Goal: Information Seeking & Learning: Learn about a topic

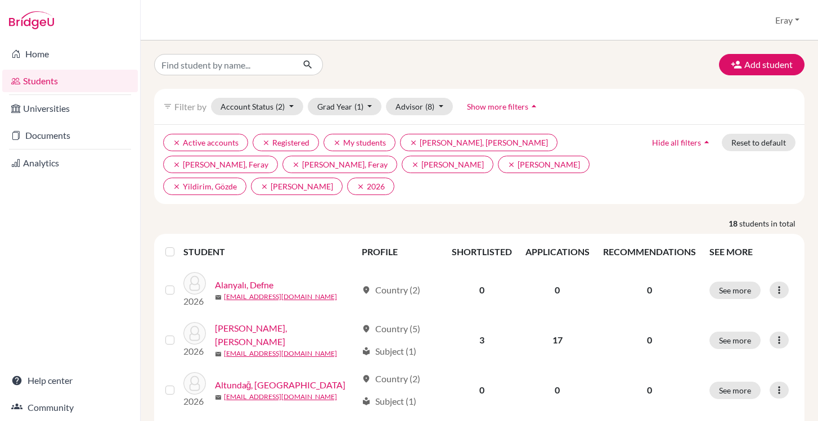
scroll to position [152, 0]
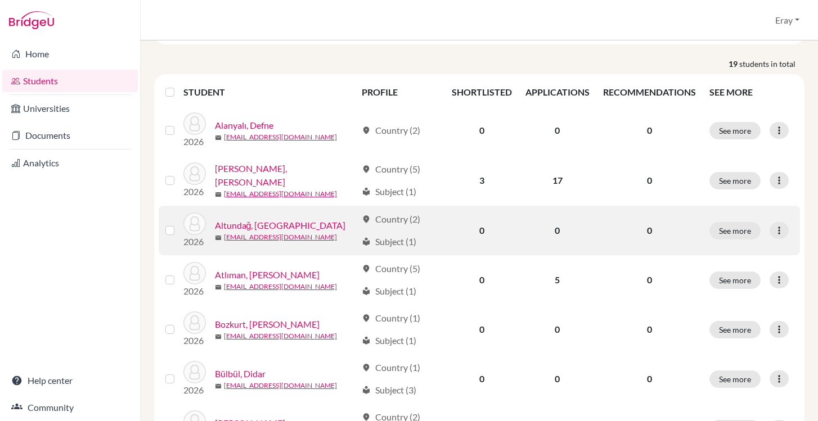
scroll to position [122, 0]
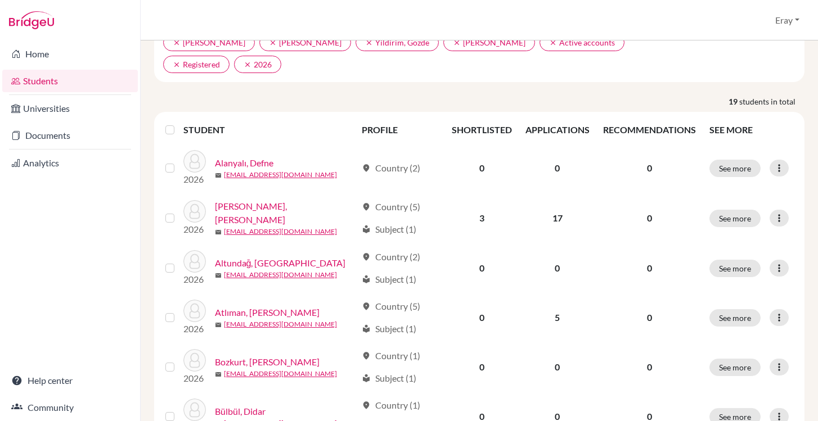
click at [559, 116] on th "APPLICATIONS" at bounding box center [558, 129] width 78 height 27
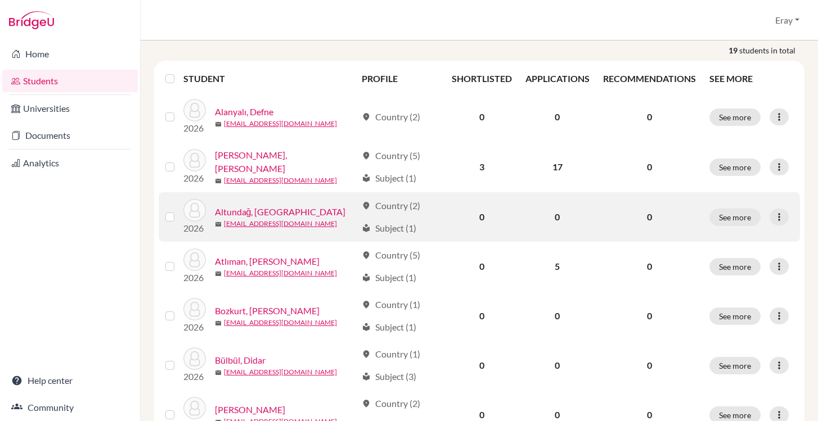
scroll to position [174, 0]
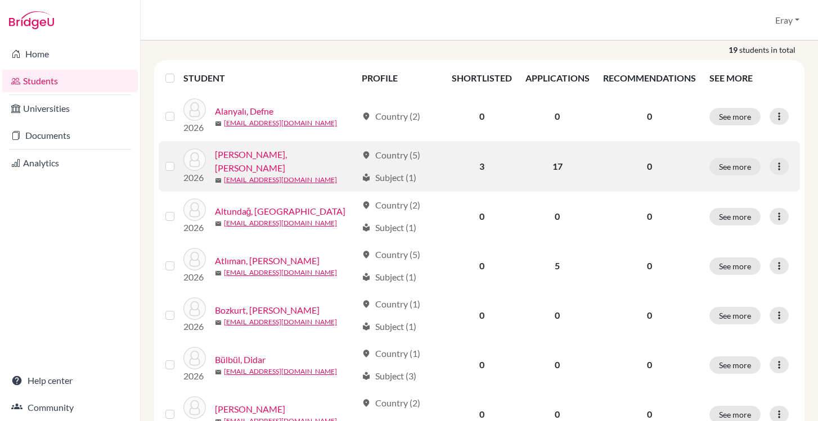
click at [261, 148] on link "[PERSON_NAME], [PERSON_NAME]" at bounding box center [286, 161] width 142 height 27
click at [261, 148] on link "Alpman, Kaan Alp" at bounding box center [286, 161] width 142 height 27
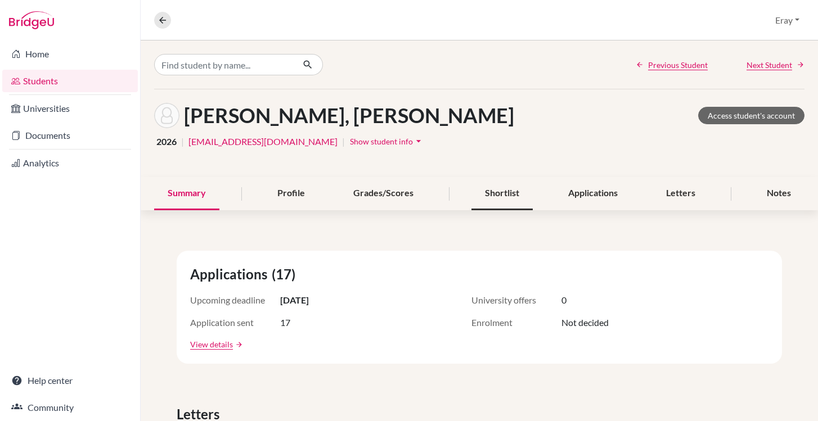
click at [510, 188] on div "Shortlist" at bounding box center [502, 193] width 61 height 33
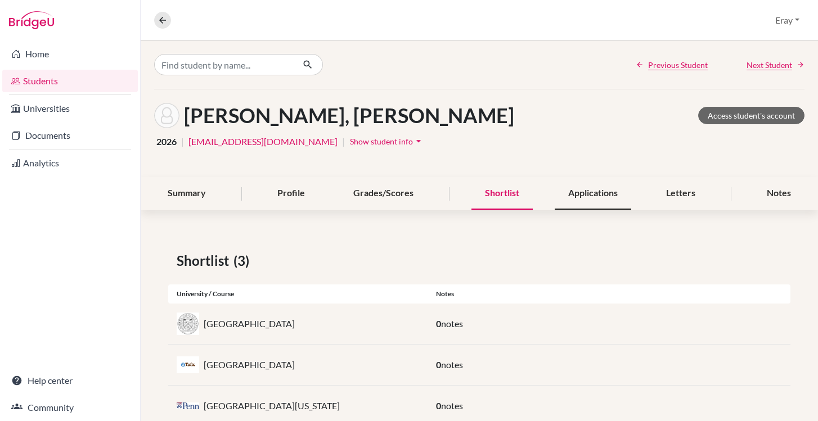
click at [580, 194] on div "Applications" at bounding box center [593, 193] width 77 height 33
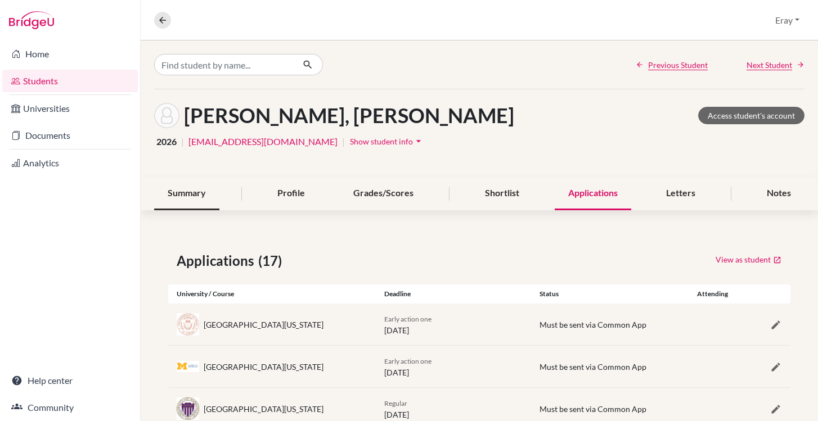
click at [206, 201] on div "Summary" at bounding box center [186, 193] width 65 height 33
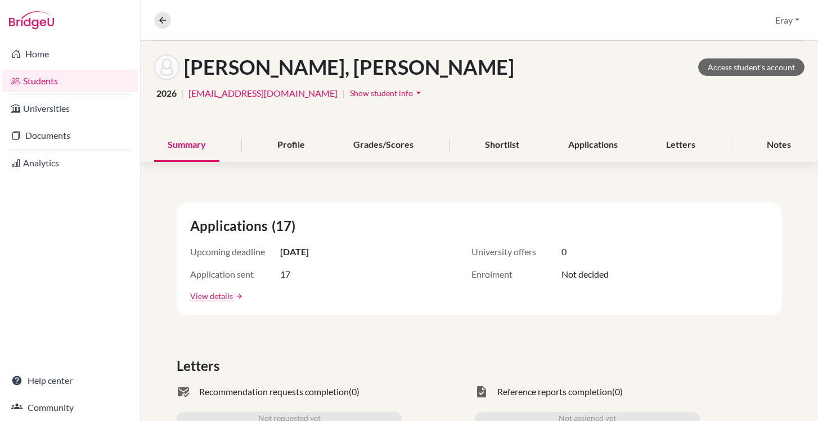
scroll to position [63, 0]
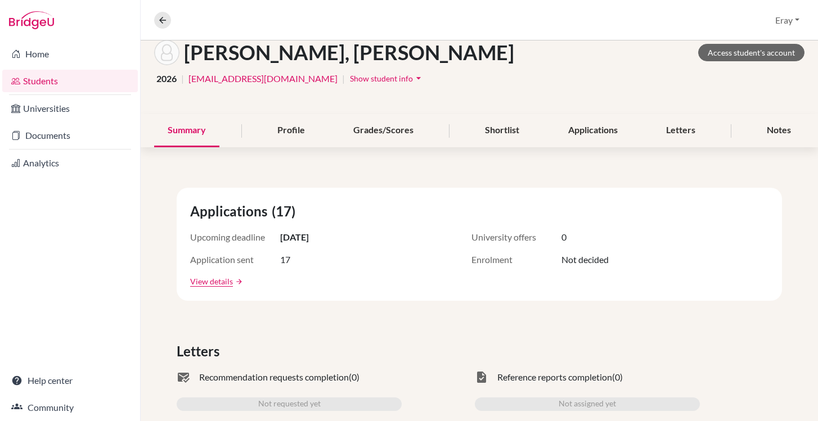
click at [300, 249] on div "Applications (17) Upcoming deadline 15 Oct 2025 University offers 0 Application…" at bounding box center [479, 244] width 605 height 113
click at [300, 239] on span "15 Oct 2025" at bounding box center [294, 238] width 29 height 14
click at [302, 238] on span "15 Oct 2025" at bounding box center [294, 238] width 29 height 14
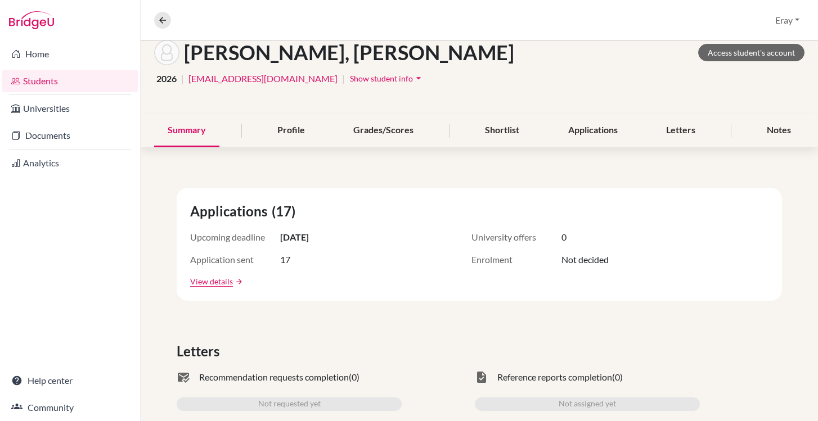
click at [307, 237] on span "15 Oct 2025" at bounding box center [294, 238] width 29 height 14
click at [591, 127] on div "Applications" at bounding box center [593, 130] width 77 height 33
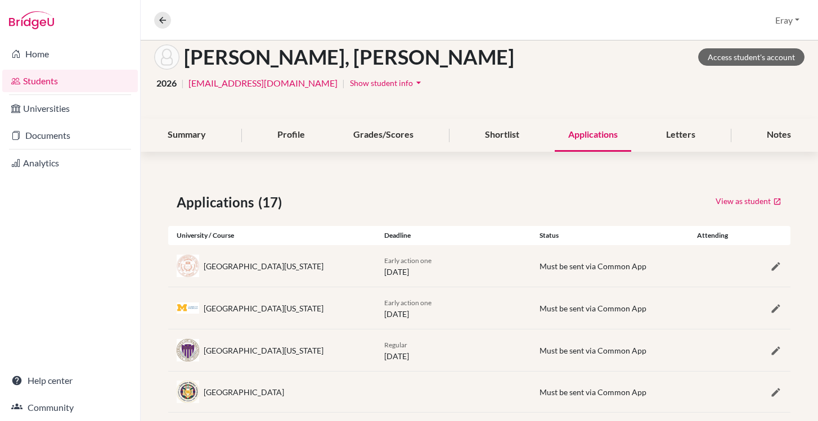
scroll to position [79, 0]
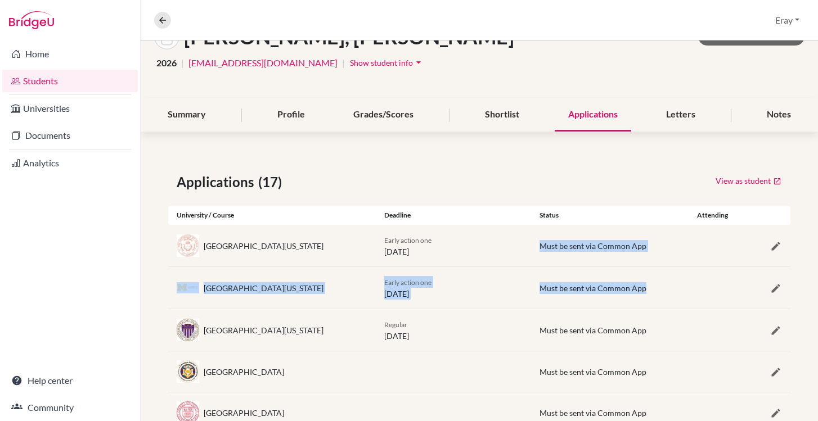
drag, startPoint x: 542, startPoint y: 242, endPoint x: 599, endPoint y: 306, distance: 86.1
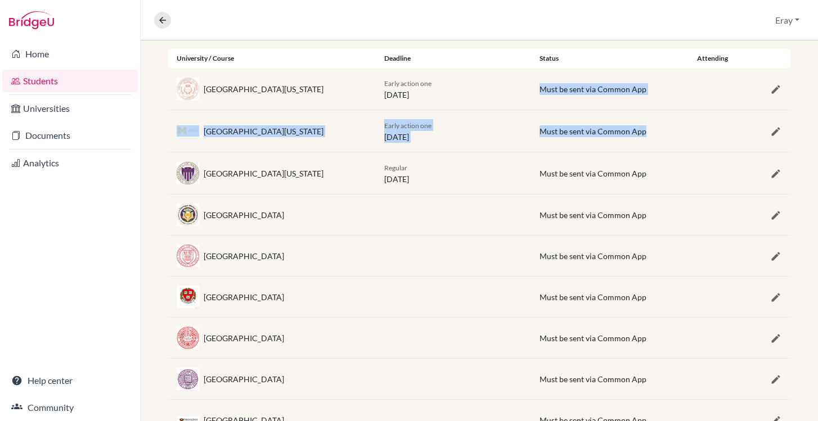
scroll to position [242, 0]
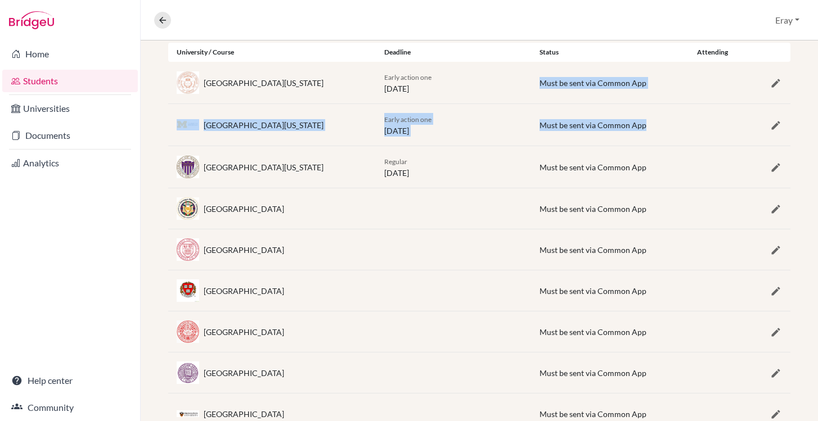
click at [393, 109] on div "University of Michigan Early action one 01 November 2025 Must be sent via Commo…" at bounding box center [479, 125] width 622 height 42
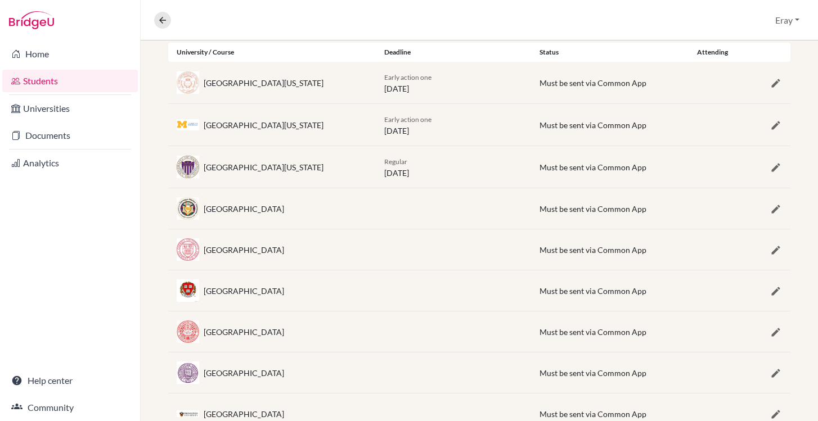
click at [397, 93] on div "Early action one 15 October 2025" at bounding box center [454, 83] width 156 height 24
click at [250, 86] on div "University of Texas at Austin" at bounding box center [264, 83] width 120 height 12
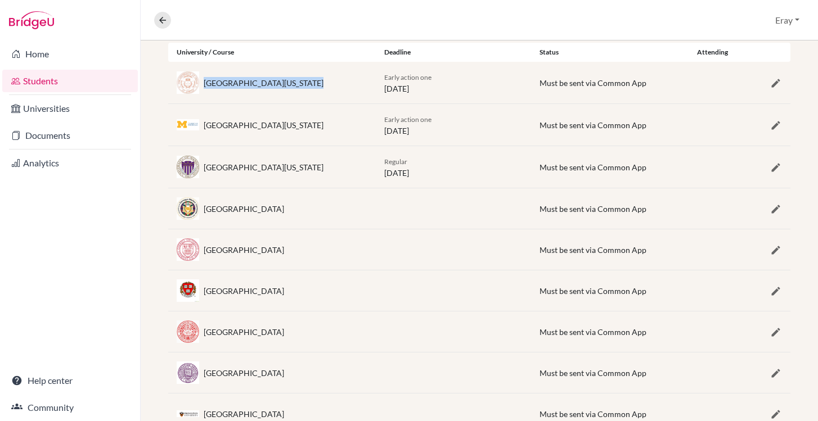
click at [250, 86] on div "University of Texas at Austin" at bounding box center [264, 83] width 120 height 12
click at [418, 92] on div "Early action one 15 October 2025" at bounding box center [454, 83] width 156 height 24
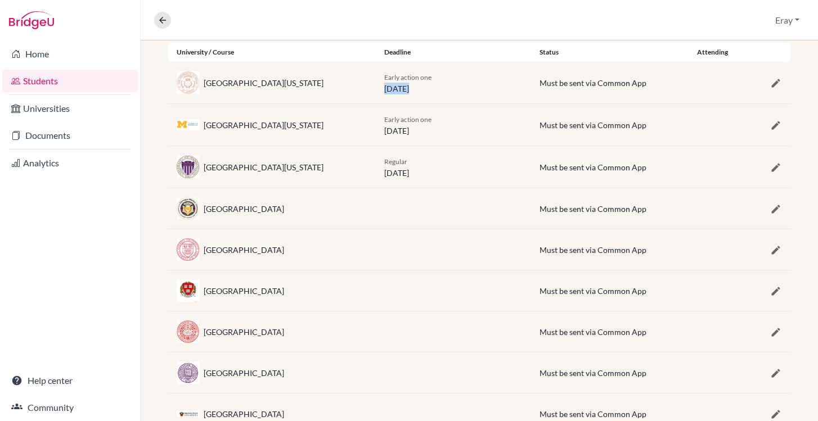
click at [418, 92] on div "Early action one 15 October 2025" at bounding box center [454, 83] width 156 height 24
click at [414, 166] on div "Regular 15 November 2025" at bounding box center [454, 167] width 156 height 24
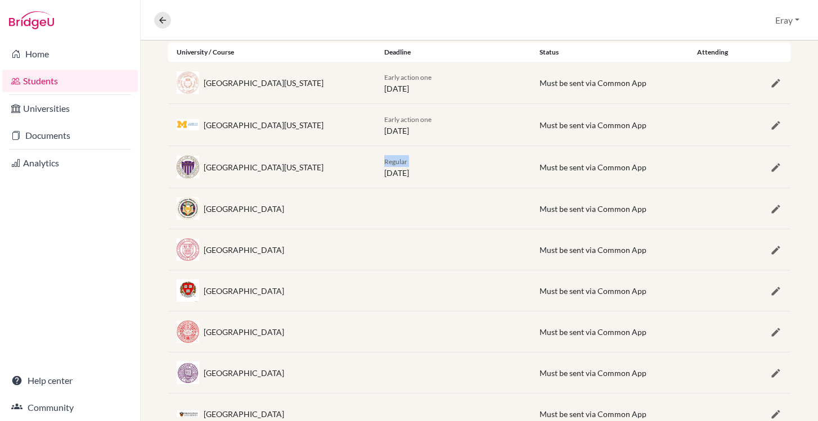
click at [414, 166] on div "Regular 15 November 2025" at bounding box center [454, 167] width 156 height 24
click at [414, 167] on div "Regular 15 November 2025" at bounding box center [454, 167] width 156 height 24
click at [414, 169] on div "Regular 15 November 2025" at bounding box center [454, 167] width 156 height 24
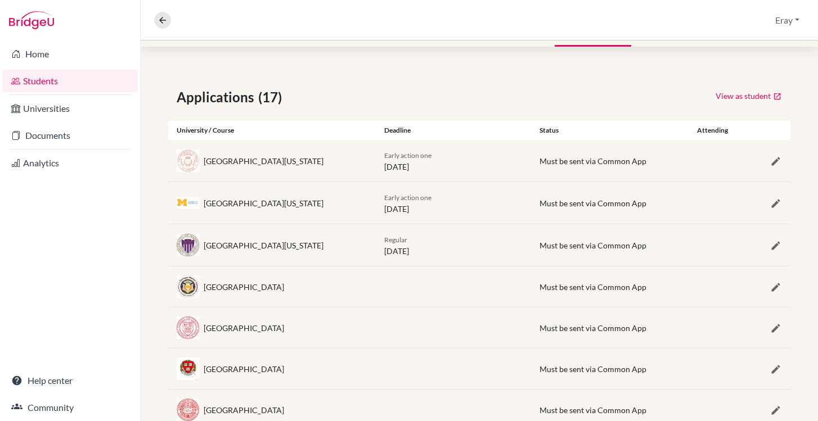
scroll to position [0, 0]
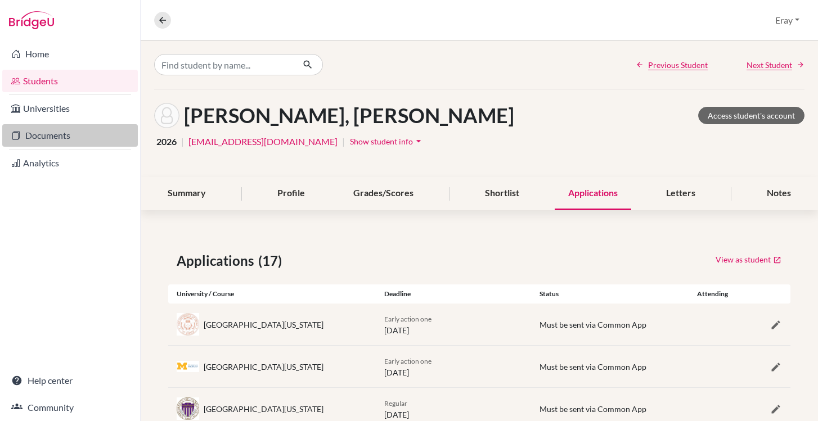
click at [100, 131] on link "Documents" at bounding box center [70, 135] width 136 height 23
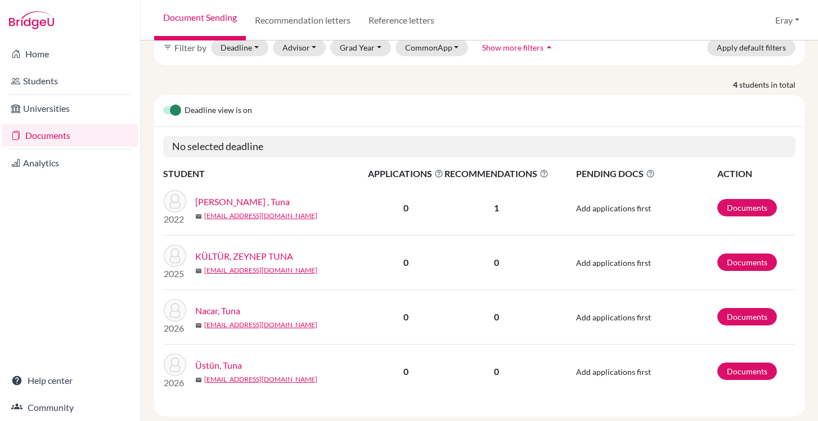
scroll to position [81, 0]
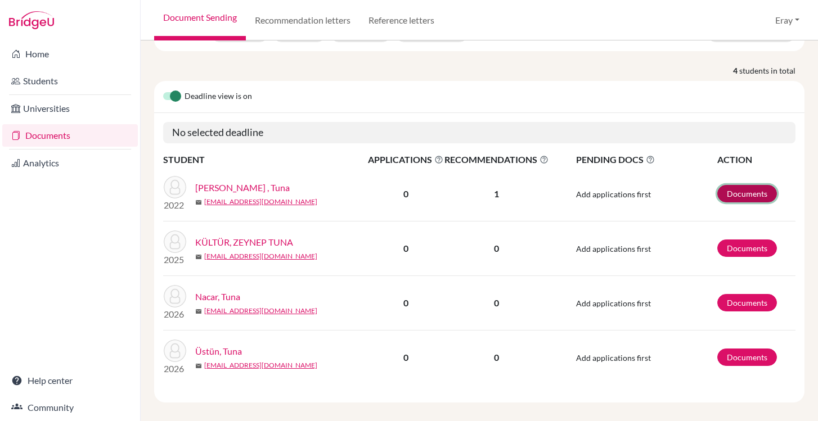
click at [746, 185] on link "Documents" at bounding box center [747, 193] width 60 height 17
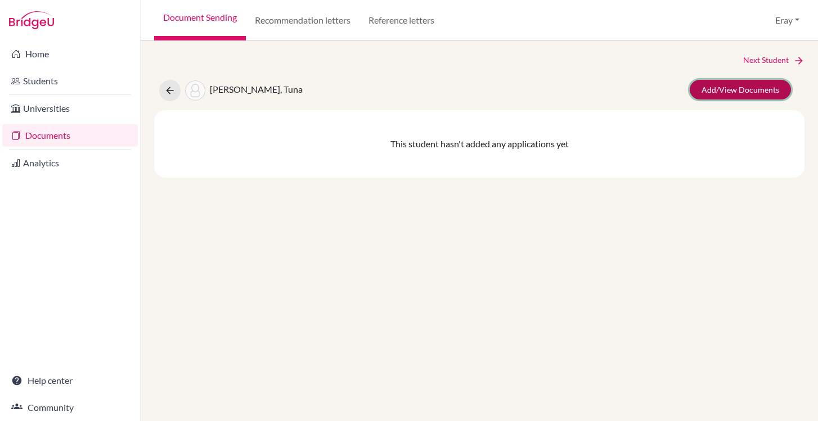
click at [707, 88] on link "Add/View Documents" at bounding box center [740, 90] width 101 height 20
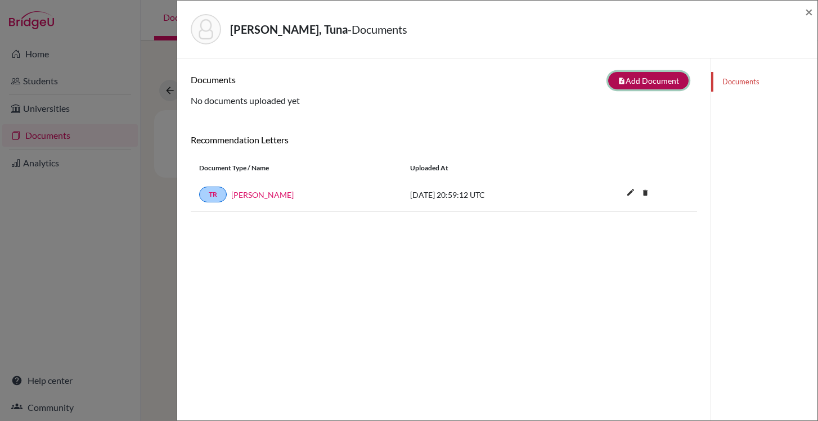
click at [643, 80] on button "note_add Add Document" at bounding box center [648, 80] width 80 height 17
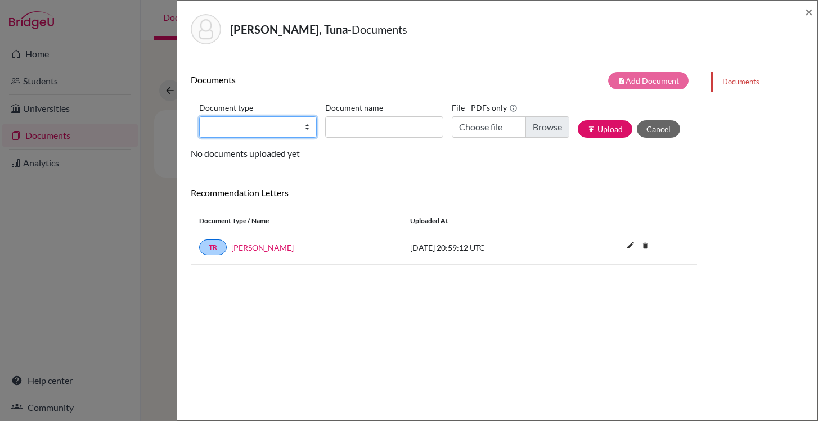
click at [268, 134] on select "Change explanation for Common App reports Counselor recommendation Internationa…" at bounding box center [258, 126] width 118 height 21
click at [149, 235] on div "İzdeş, Tuna - Documents × Documents note_add Add Document Document type Change …" at bounding box center [409, 210] width 818 height 421
click at [812, 15] on span "×" at bounding box center [809, 11] width 8 height 16
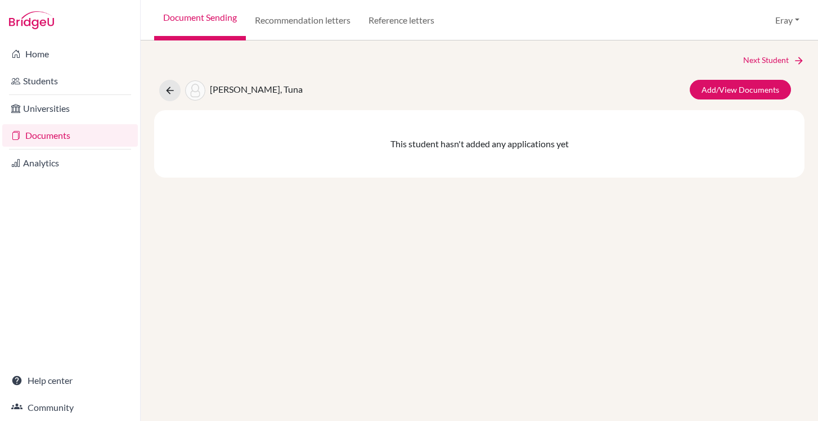
click at [105, 142] on link "Documents" at bounding box center [70, 135] width 136 height 23
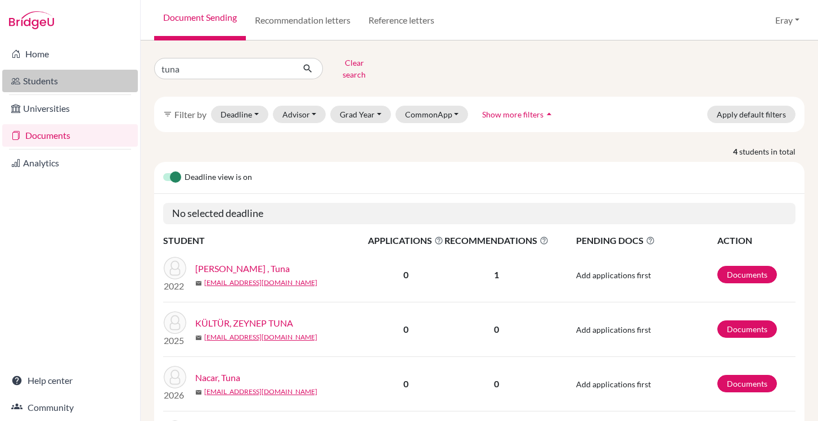
click at [67, 75] on link "Students" at bounding box center [70, 81] width 136 height 23
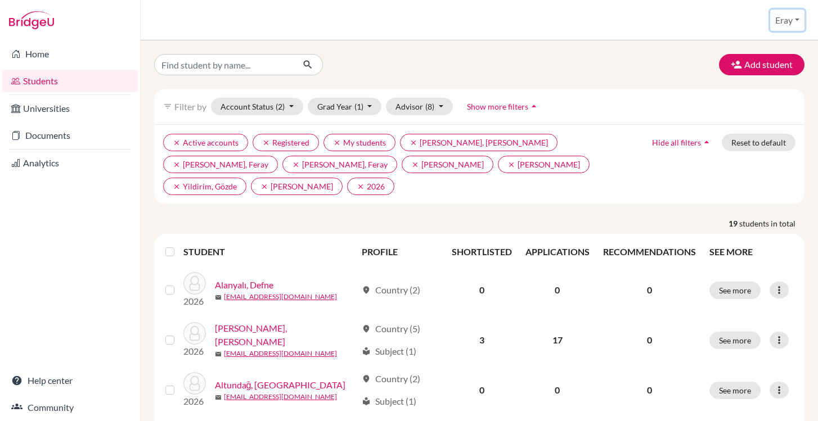
click at [794, 16] on button "Eray" at bounding box center [787, 20] width 34 height 21
click at [629, 43] on div "Add student filter_list Filter by Account Status (2) Active accounts done Archi…" at bounding box center [479, 231] width 677 height 381
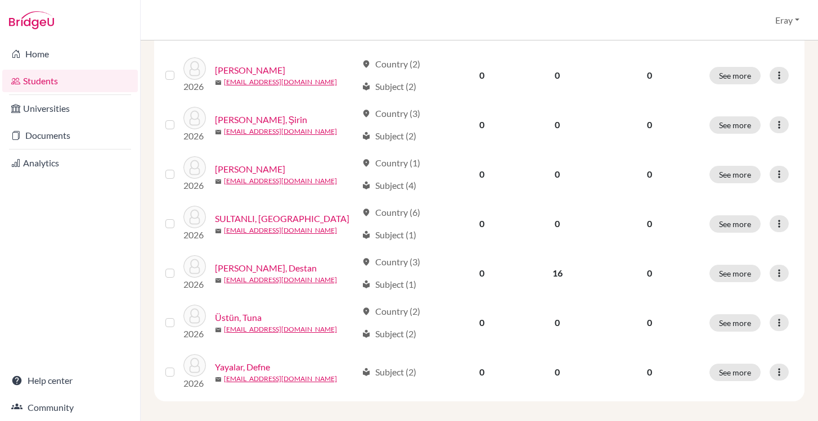
scroll to position [816, 0]
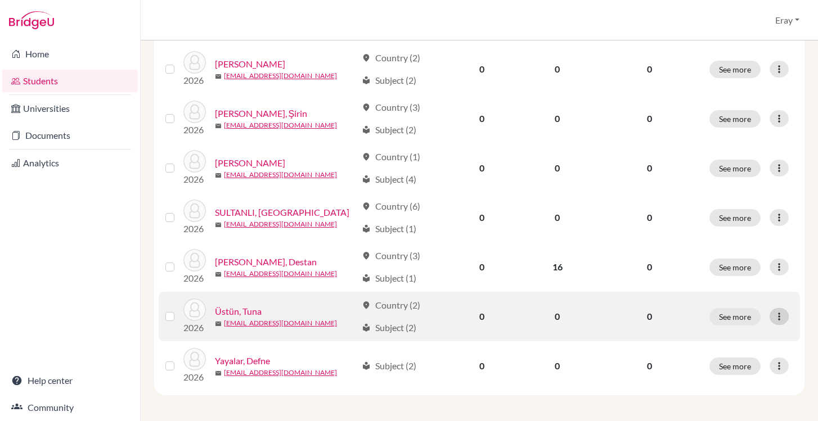
click at [775, 318] on icon at bounding box center [779, 316] width 11 height 11
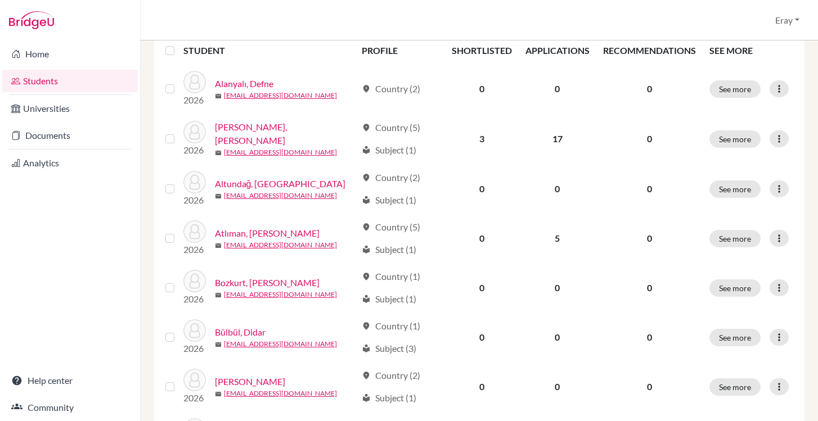
scroll to position [0, 0]
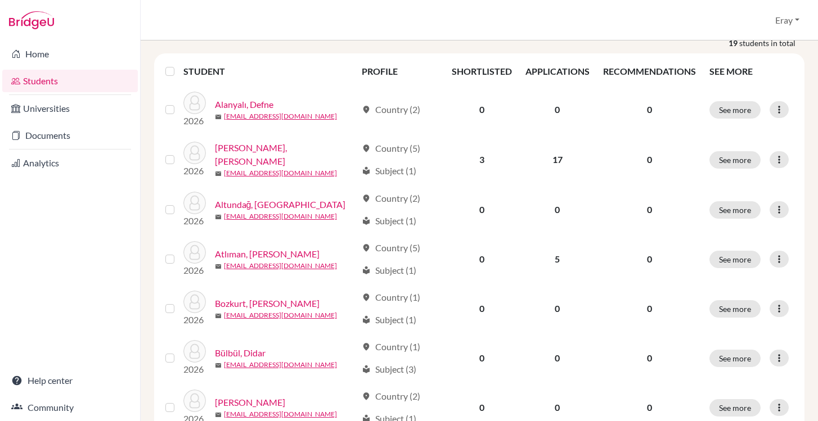
scroll to position [794, 0]
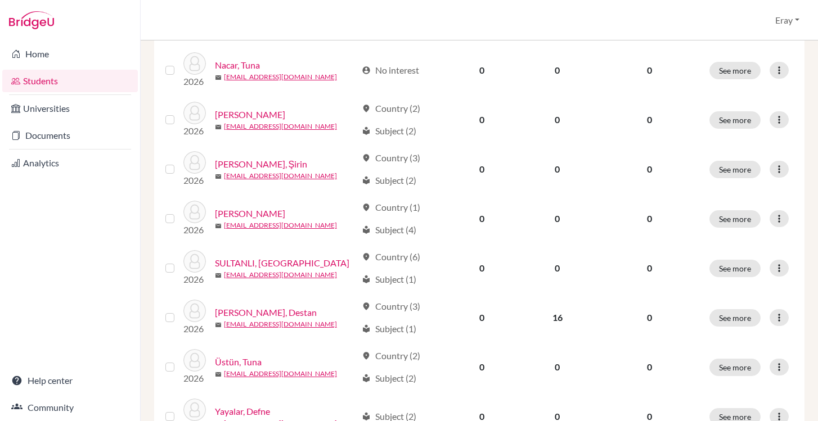
scroll to position [44, 0]
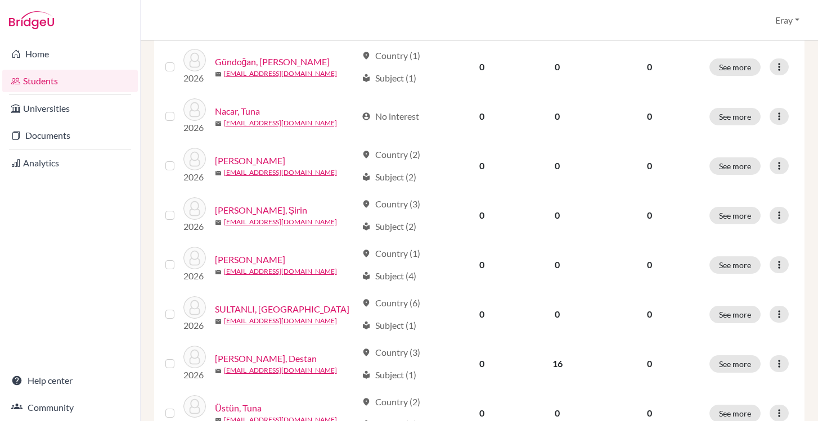
scroll to position [794, 0]
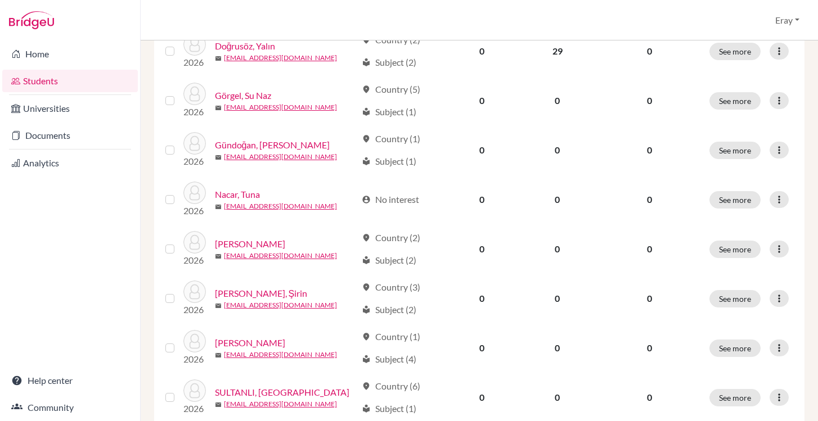
scroll to position [794, 0]
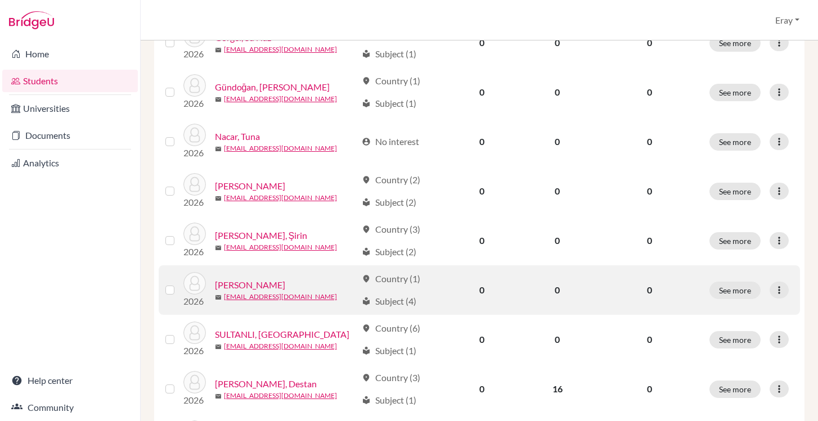
scroll to position [794, 0]
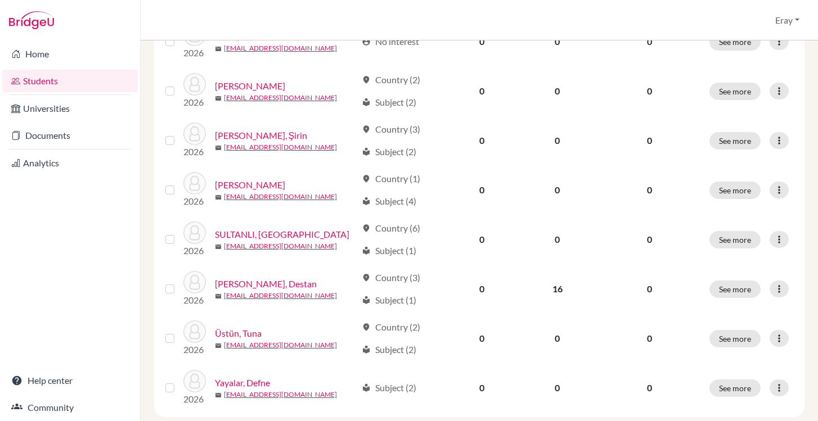
scroll to position [44, 0]
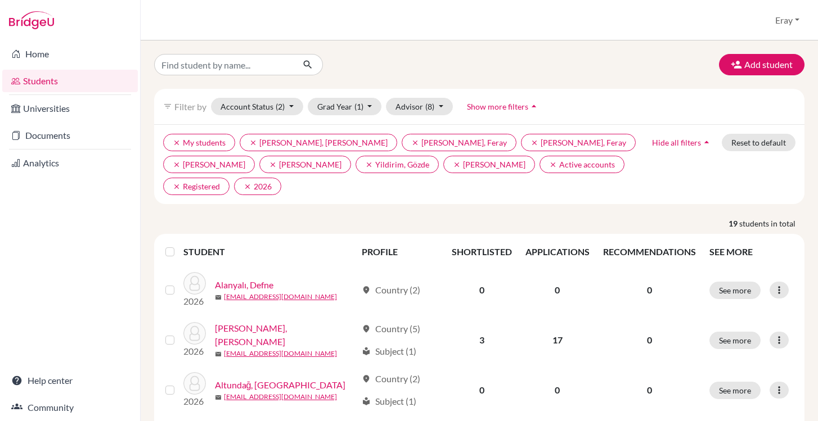
click at [294, 97] on div "filter_list Filter by Account Status (2) Active accounts done Archived accounts…" at bounding box center [479, 106] width 650 height 35
click at [291, 104] on button "Account Status (2)" at bounding box center [257, 106] width 92 height 17
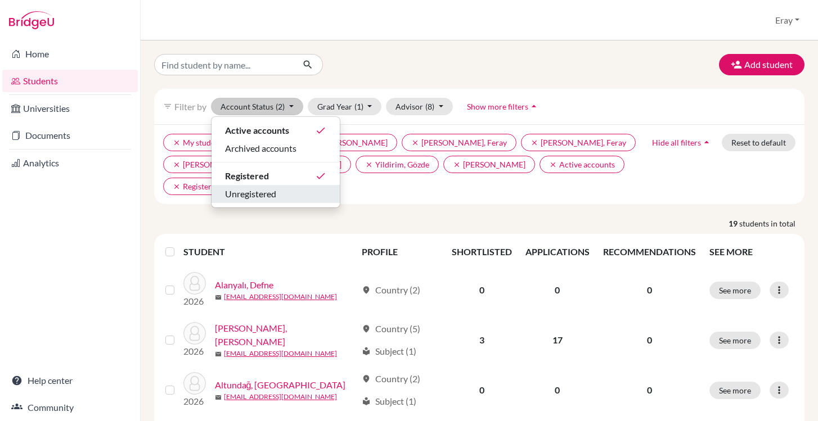
click at [288, 194] on div "Unregistered" at bounding box center [275, 194] width 101 height 14
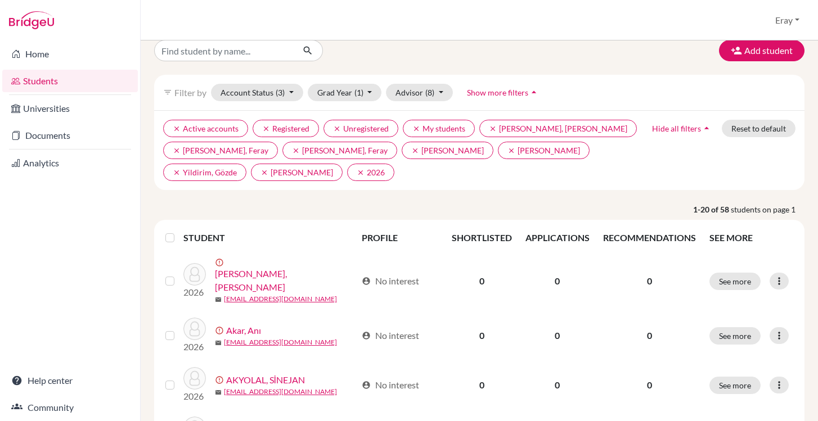
scroll to position [896, 0]
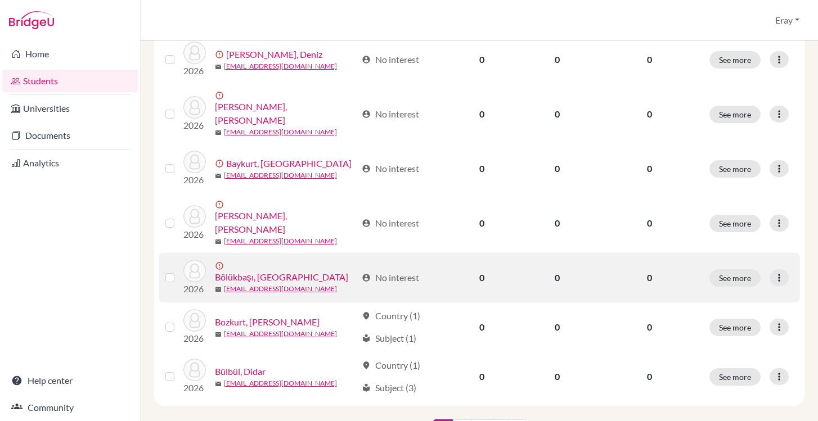
click at [273, 271] on link "Bölükbaşı, [GEOGRAPHIC_DATA]" at bounding box center [281, 278] width 133 height 14
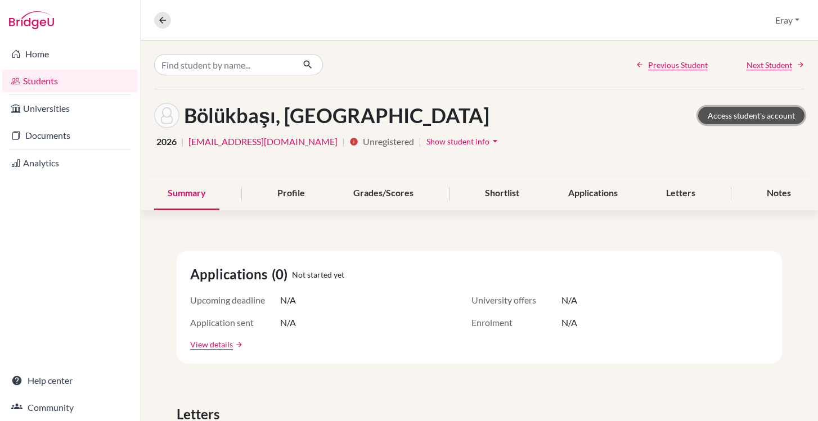
click at [747, 120] on link "Access student's account" at bounding box center [751, 115] width 106 height 17
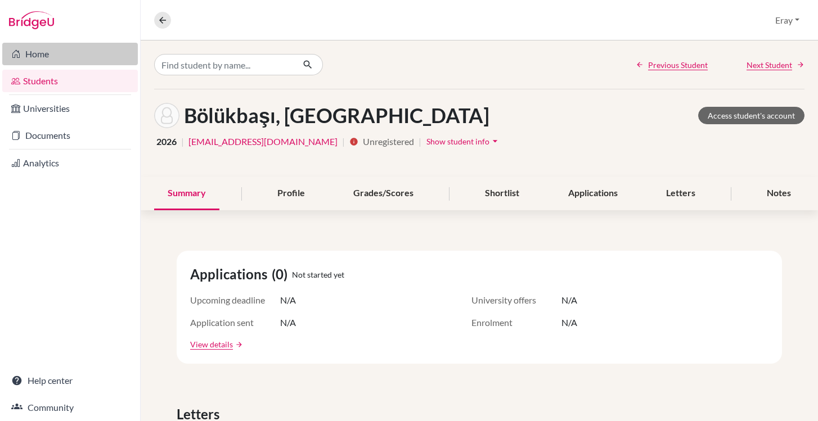
click at [106, 54] on link "Home" at bounding box center [70, 54] width 136 height 23
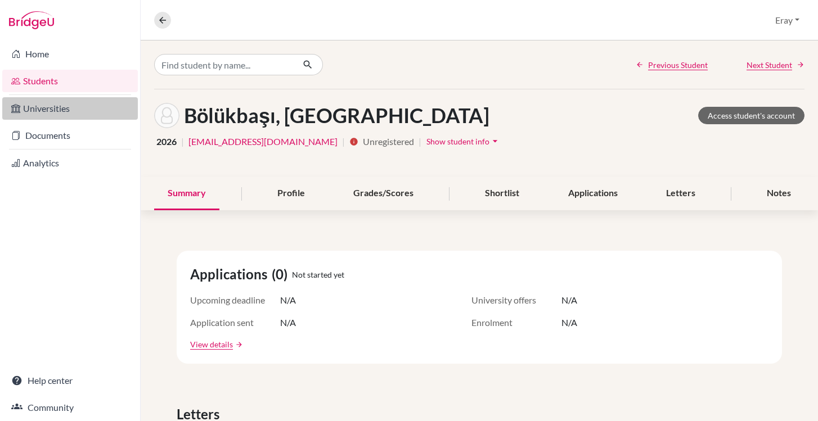
click at [90, 104] on link "Universities" at bounding box center [70, 108] width 136 height 23
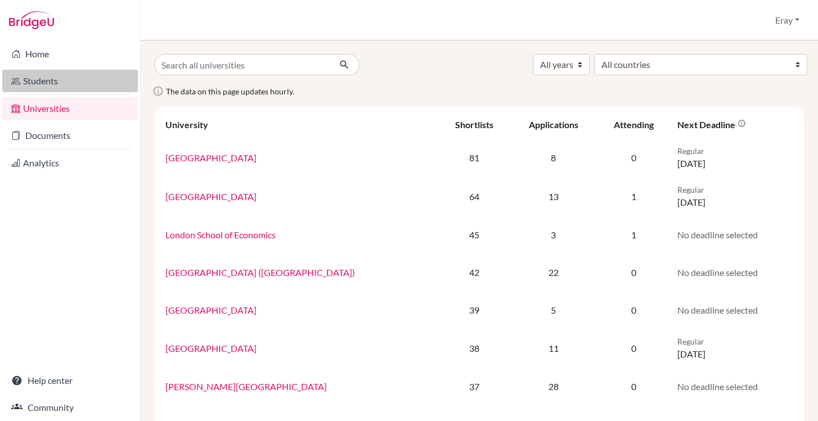
click at [98, 84] on link "Students" at bounding box center [70, 81] width 136 height 23
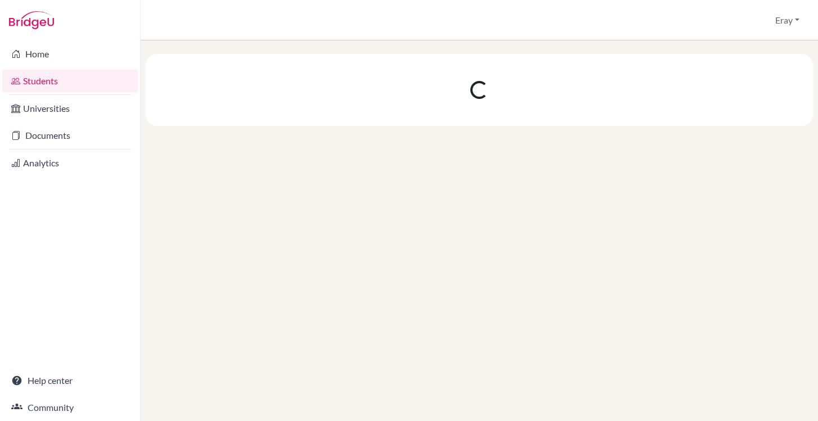
click at [98, 84] on link "Students" at bounding box center [70, 81] width 136 height 23
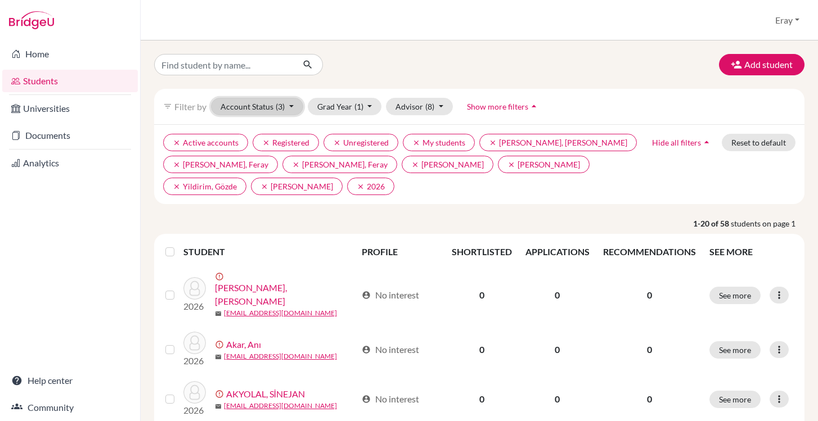
click at [298, 105] on button "Account Status (3)" at bounding box center [257, 106] width 92 height 17
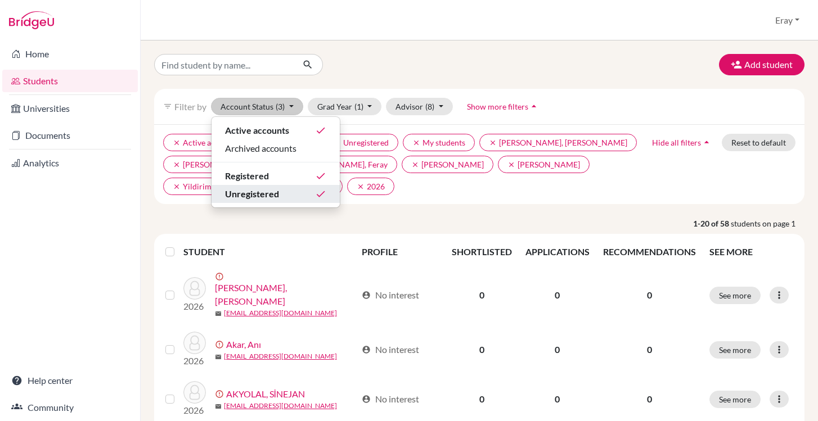
click at [293, 191] on div "Unregistered done" at bounding box center [275, 194] width 101 height 14
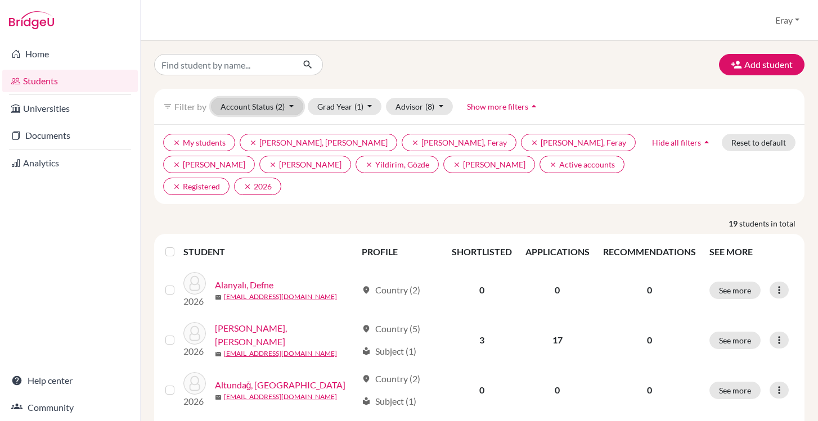
click at [274, 103] on button "Account Status (2)" at bounding box center [257, 106] width 92 height 17
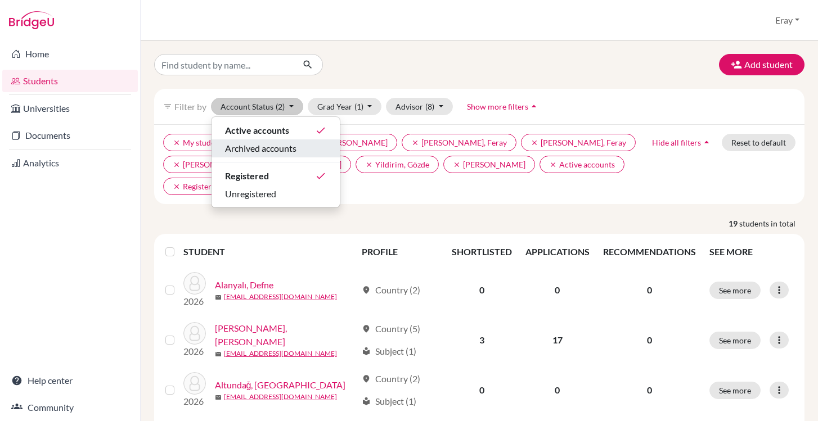
click at [271, 152] on span "Archived accounts" at bounding box center [260, 149] width 71 height 14
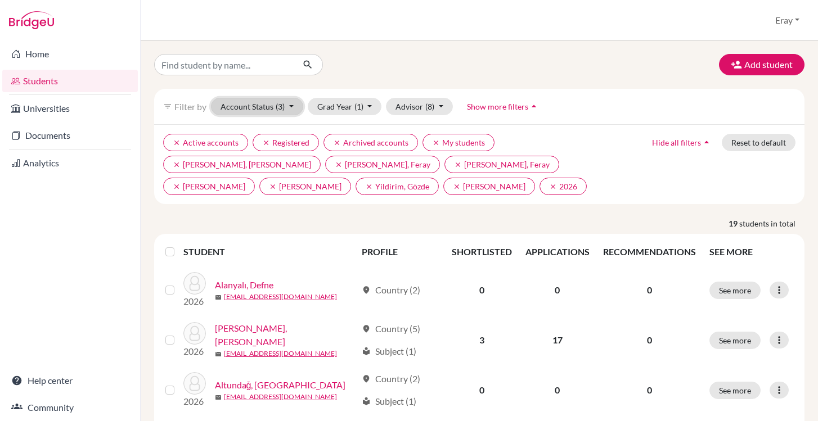
click at [275, 111] on button "Account Status (3)" at bounding box center [257, 106] width 92 height 17
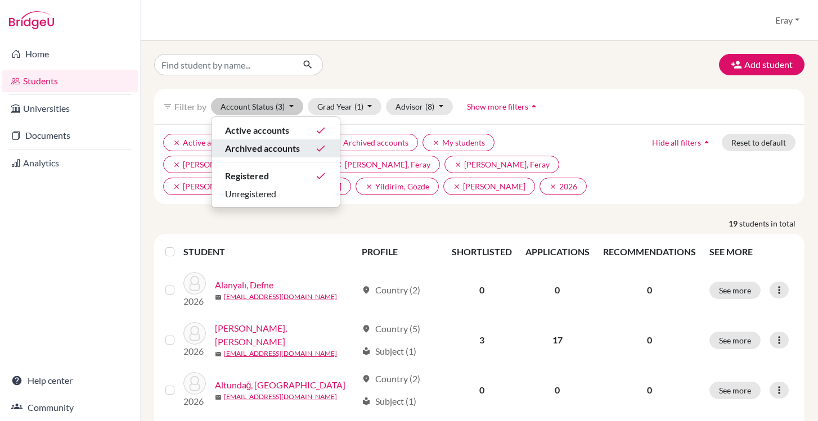
click at [268, 149] on span "Archived accounts" at bounding box center [262, 149] width 75 height 14
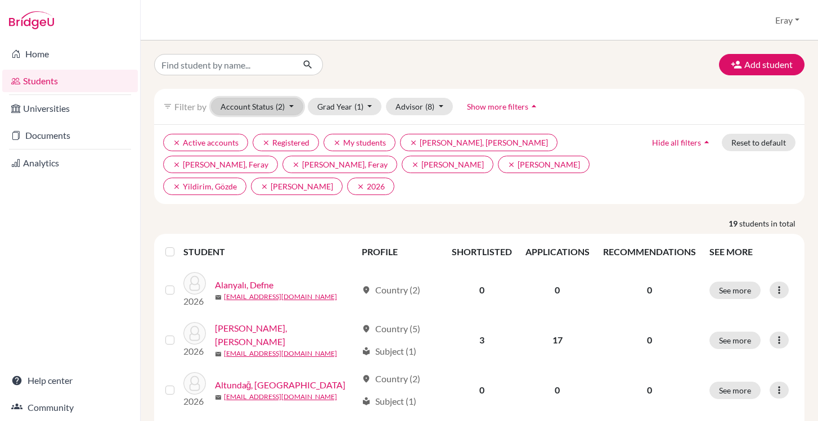
click at [275, 110] on button "Account Status (2)" at bounding box center [257, 106] width 92 height 17
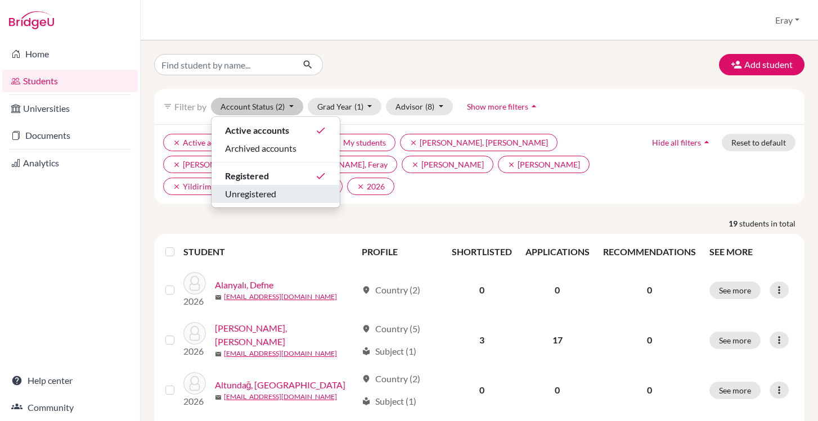
click at [267, 191] on span "Unregistered" at bounding box center [250, 194] width 51 height 14
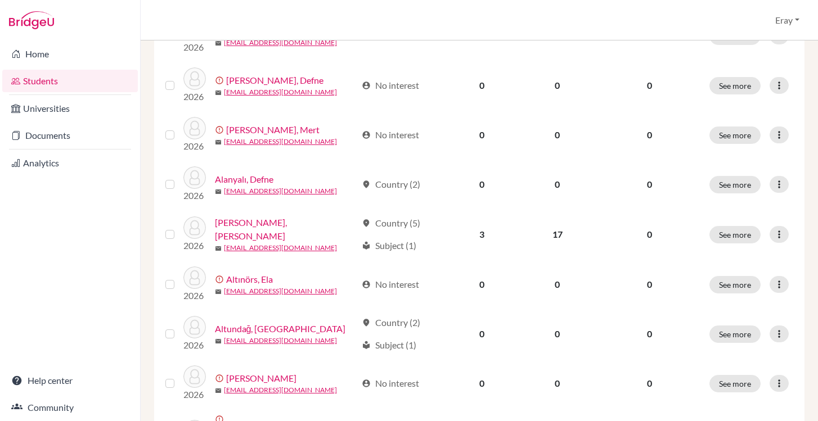
scroll to position [896, 0]
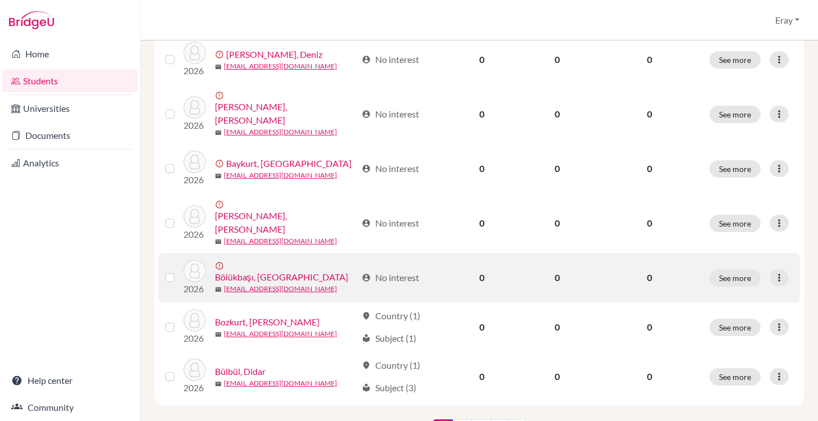
click at [266, 271] on link "Bölükbaşı, [GEOGRAPHIC_DATA]" at bounding box center [281, 278] width 133 height 14
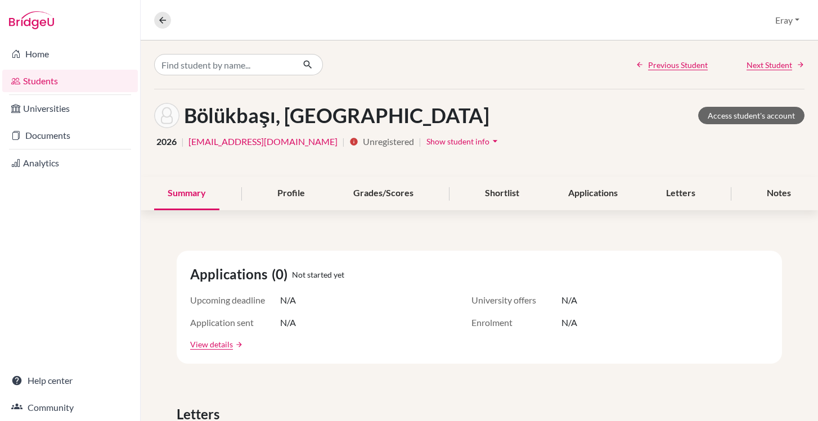
click at [363, 142] on span "Unregistered" at bounding box center [388, 142] width 51 height 14
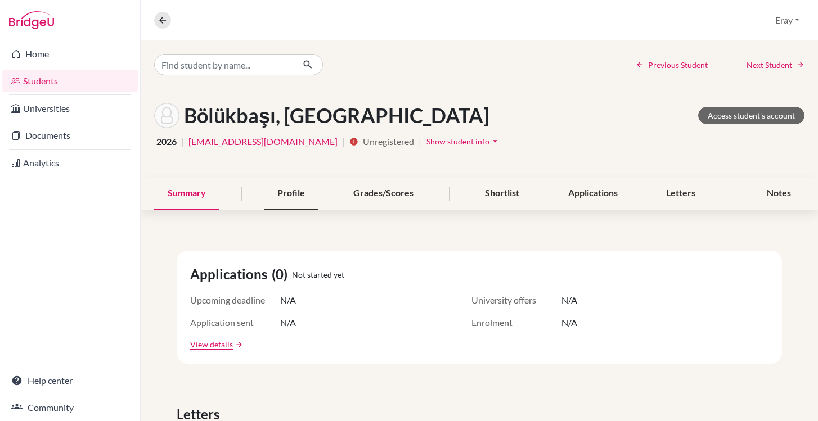
click at [299, 201] on div "Profile" at bounding box center [291, 193] width 55 height 33
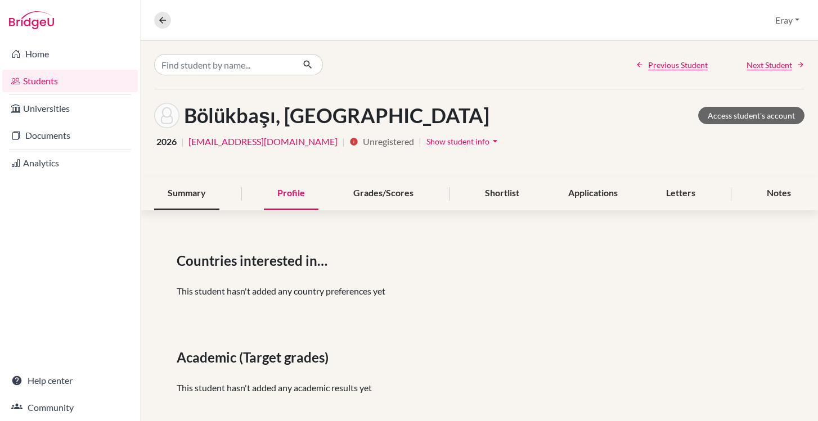
click at [170, 192] on div "Summary" at bounding box center [186, 193] width 65 height 33
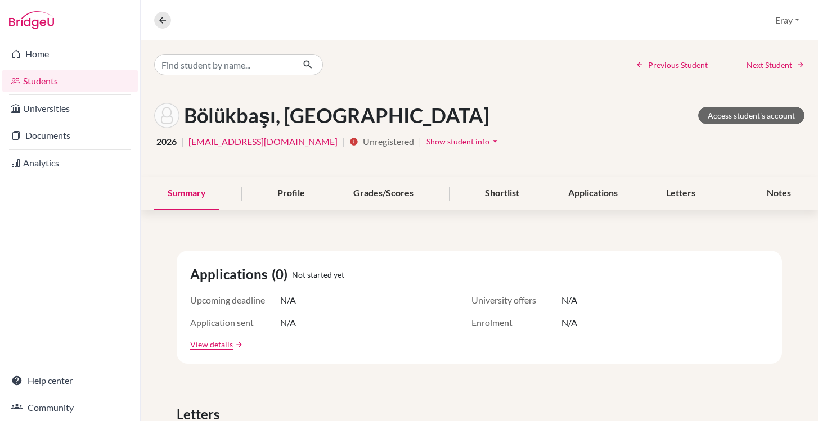
click at [81, 77] on link "Students" at bounding box center [70, 81] width 136 height 23
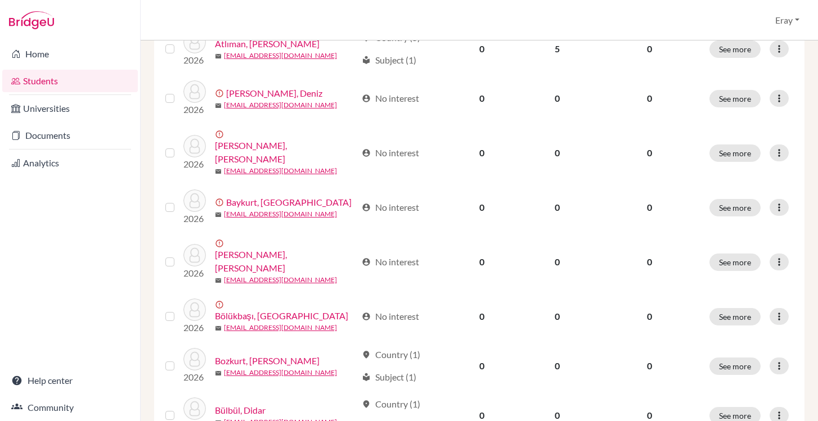
scroll to position [910, 0]
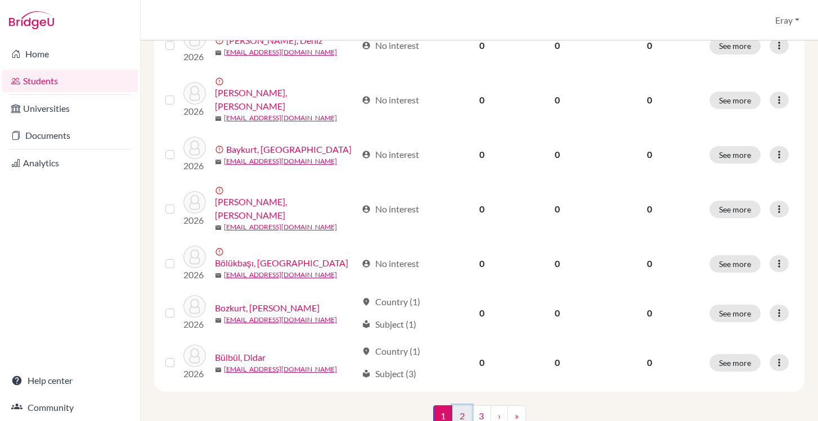
click at [460, 406] on link "2" at bounding box center [462, 416] width 20 height 21
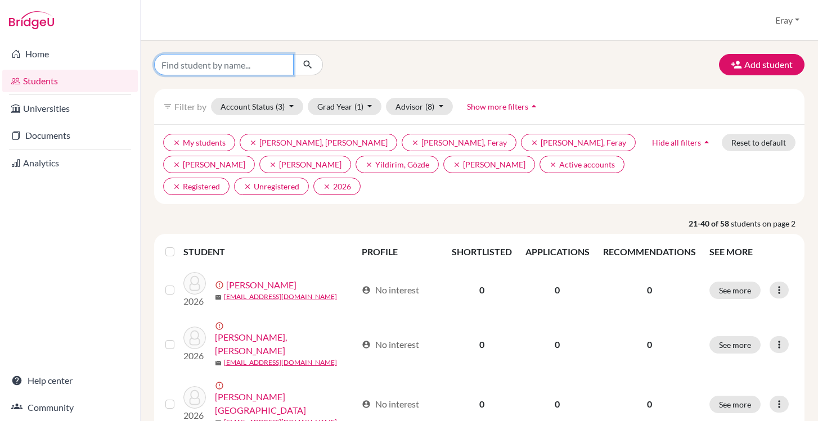
click at [208, 60] on input "Find student by name..." at bounding box center [224, 64] width 140 height 21
click at [440, 225] on p "21-40 of 58 students on page 2" at bounding box center [479, 224] width 667 height 12
click at [253, 61] on input "Find student by name..." at bounding box center [224, 64] width 140 height 21
type input "san"
click button "submit" at bounding box center [308, 64] width 30 height 21
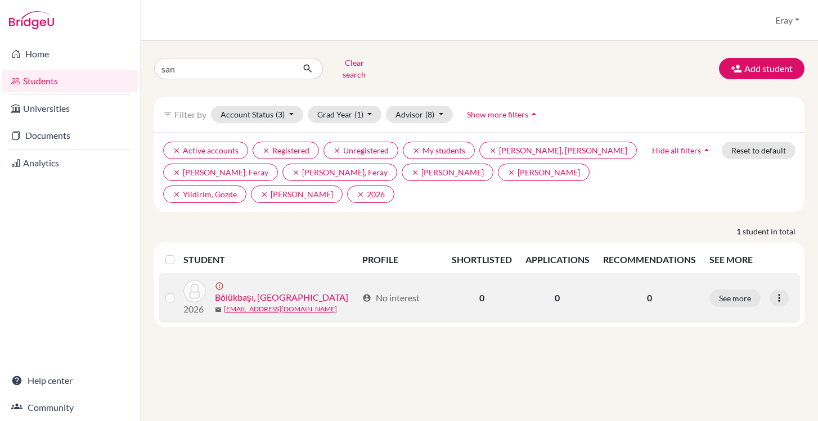
click at [271, 291] on link "Bölükbaşı, [GEOGRAPHIC_DATA]" at bounding box center [281, 298] width 133 height 14
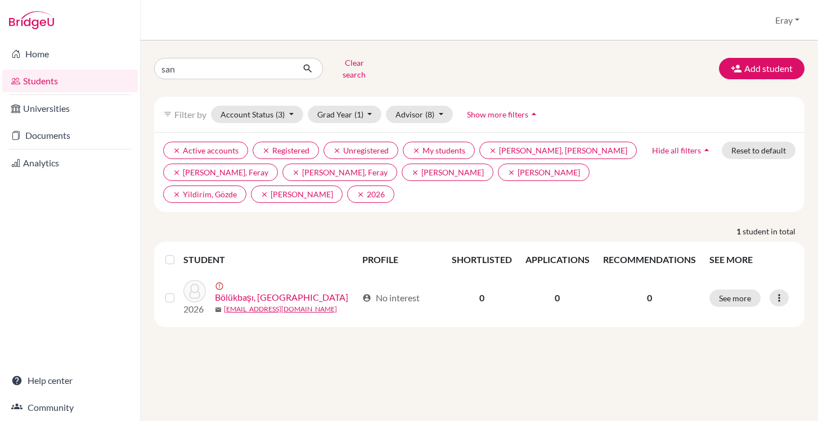
click at [294, 50] on div "san Clear search Add student filter_list Filter by Account Status (3) Active ac…" at bounding box center [479, 231] width 677 height 381
click at [293, 58] on button "submit" at bounding box center [308, 68] width 30 height 21
click at [277, 58] on input "san" at bounding box center [224, 68] width 140 height 21
click at [318, 64] on button "submit" at bounding box center [308, 68] width 30 height 21
click at [304, 68] on icon "submit" at bounding box center [307, 68] width 11 height 11
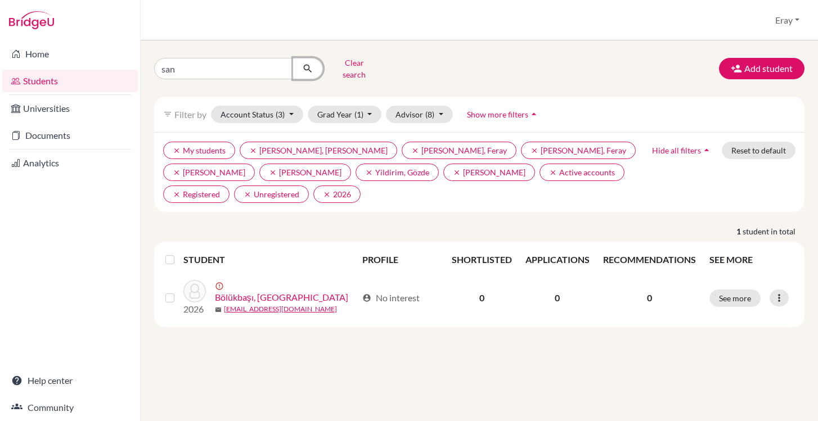
click at [301, 66] on button "submit" at bounding box center [308, 68] width 30 height 21
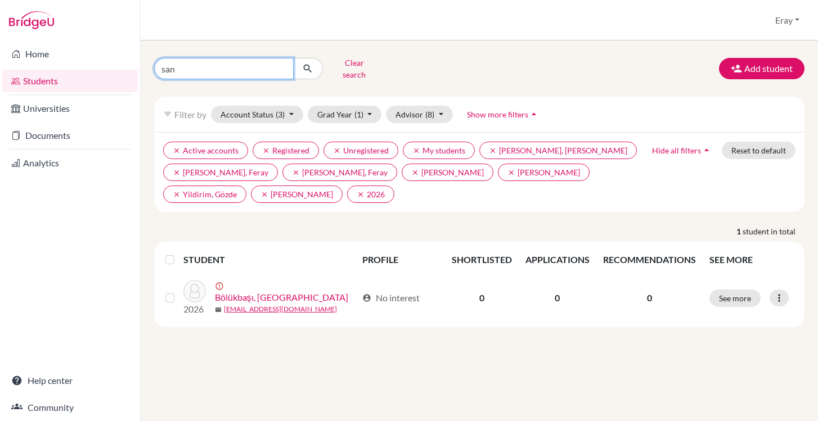
click at [264, 62] on input "san" at bounding box center [224, 68] width 140 height 21
click at [302, 63] on icon "submit" at bounding box center [307, 68] width 11 height 11
click at [302, 65] on icon "submit" at bounding box center [307, 68] width 11 height 11
click at [80, 79] on link "Students" at bounding box center [70, 81] width 136 height 23
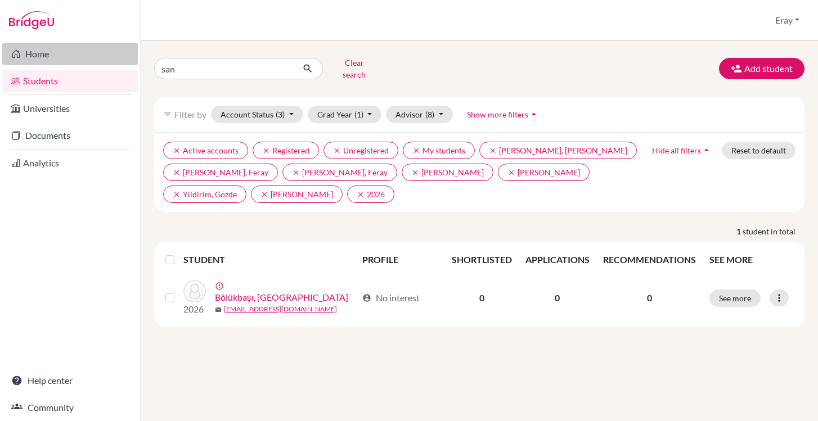
click at [50, 53] on link "Home" at bounding box center [70, 54] width 136 height 23
click at [367, 60] on button "Clear search" at bounding box center [354, 68] width 62 height 29
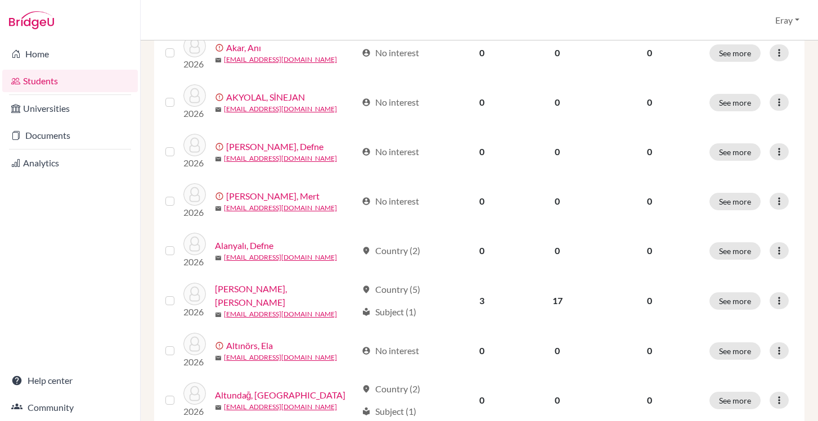
scroll to position [437, 0]
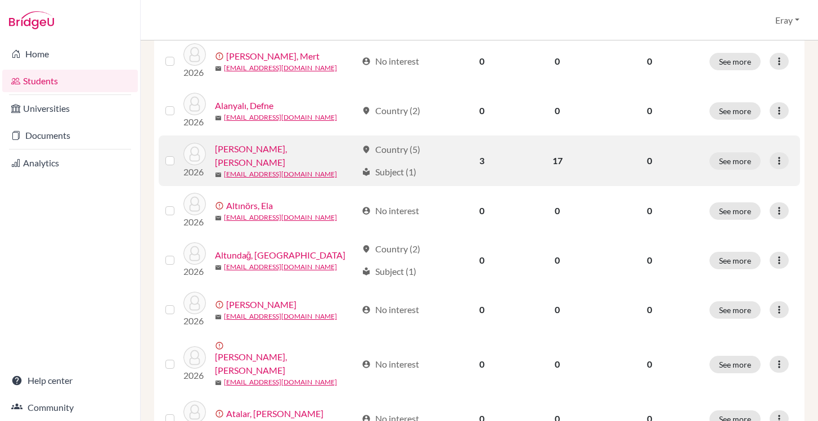
click at [270, 142] on link "[PERSON_NAME], [PERSON_NAME]" at bounding box center [286, 155] width 142 height 27
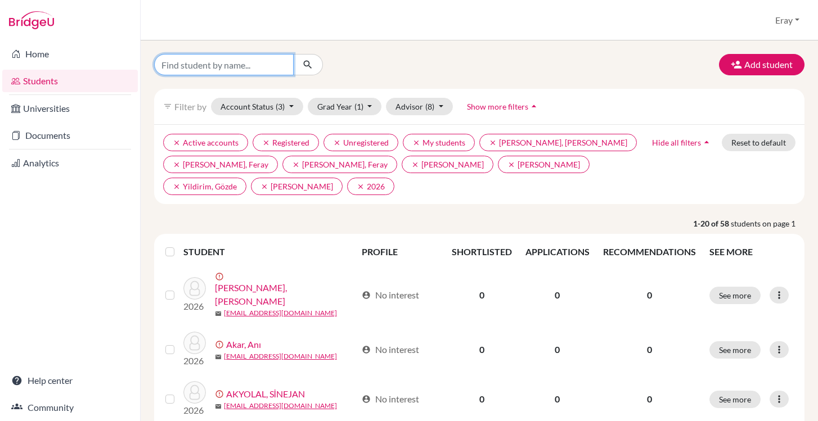
click at [277, 74] on input "Find student by name..." at bounding box center [224, 64] width 140 height 21
type input "san"
click button "submit" at bounding box center [308, 64] width 30 height 21
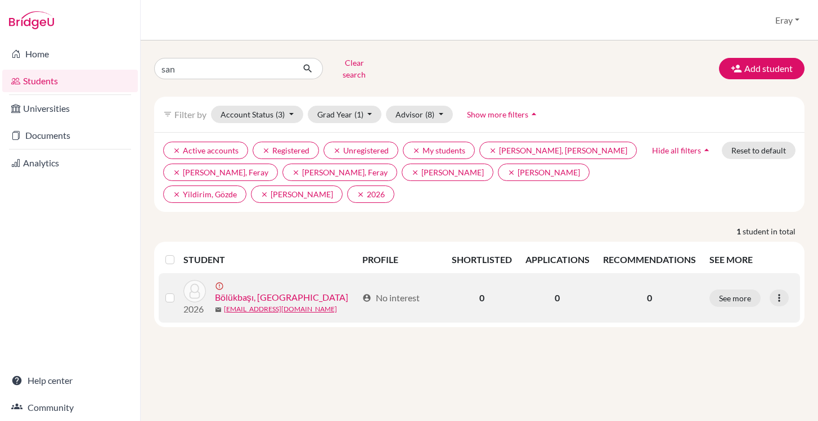
click at [262, 291] on link "Bölükbaşı, [GEOGRAPHIC_DATA]" at bounding box center [281, 298] width 133 height 14
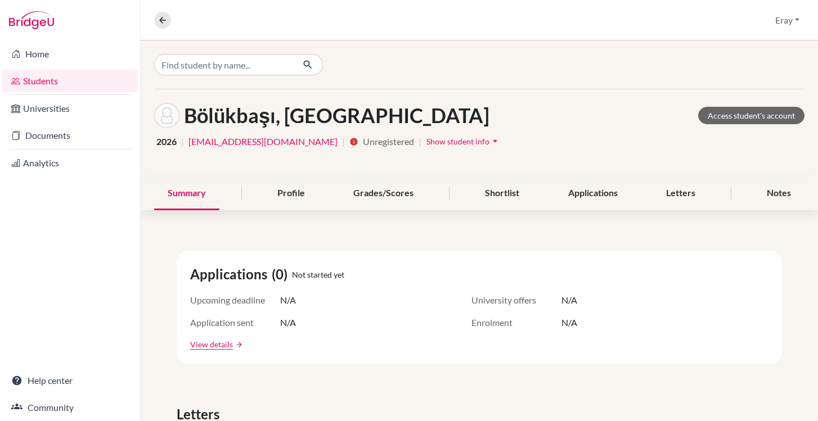
click at [426, 141] on span "Show student info" at bounding box center [457, 142] width 63 height 10
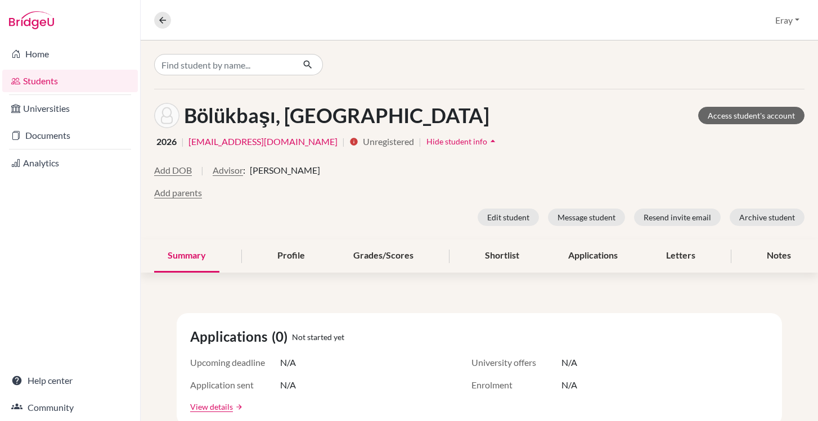
click at [363, 142] on span "Unregistered" at bounding box center [388, 142] width 51 height 14
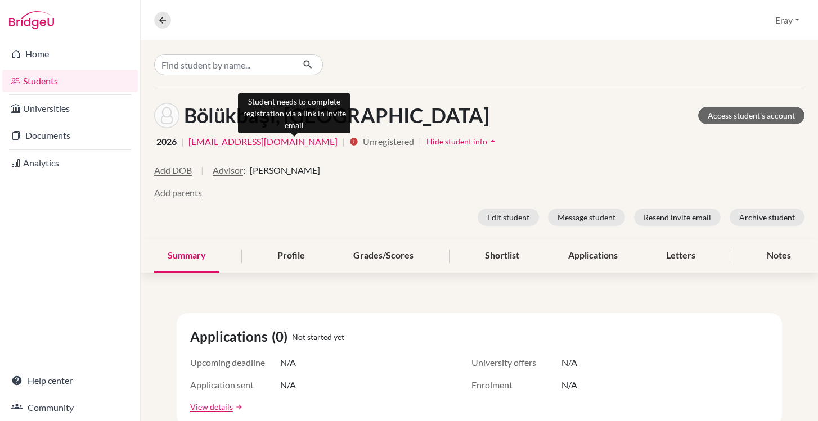
click at [349, 140] on icon "info" at bounding box center [353, 141] width 9 height 9
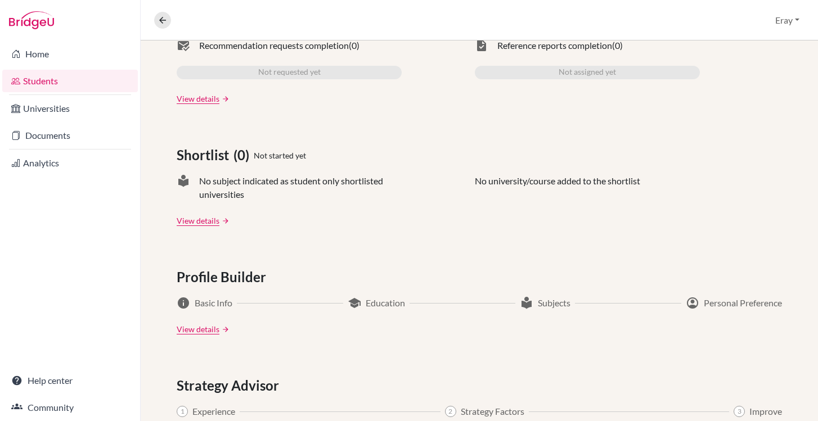
scroll to position [461, 0]
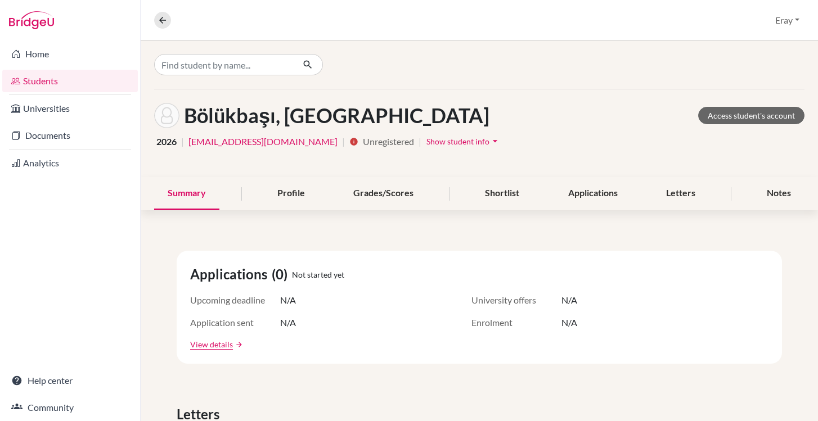
click at [363, 145] on span "Unregistered" at bounding box center [388, 142] width 51 height 14
click at [91, 86] on link "Students" at bounding box center [70, 81] width 136 height 23
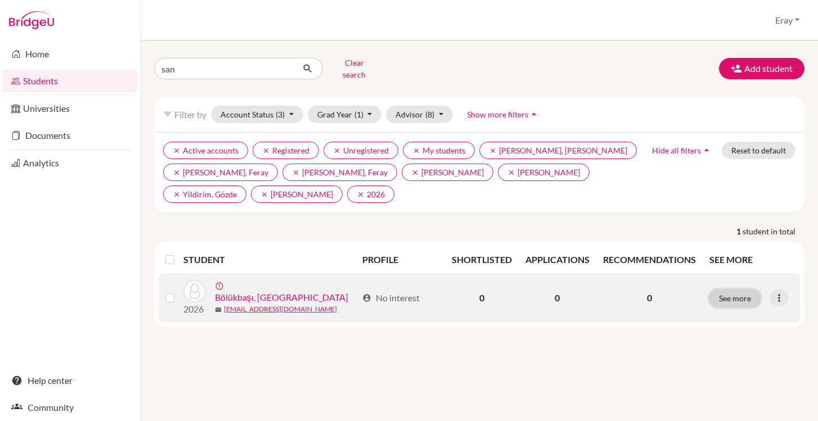
click at [744, 290] on button "See more" at bounding box center [735, 298] width 51 height 17
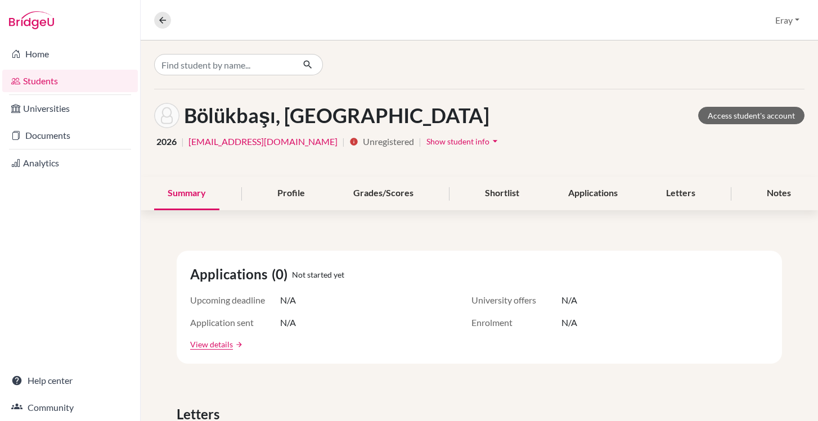
click at [363, 140] on span "Unregistered" at bounding box center [388, 142] width 51 height 14
click at [310, 115] on h1 "Bölükbaşı, [GEOGRAPHIC_DATA]" at bounding box center [337, 116] width 306 height 24
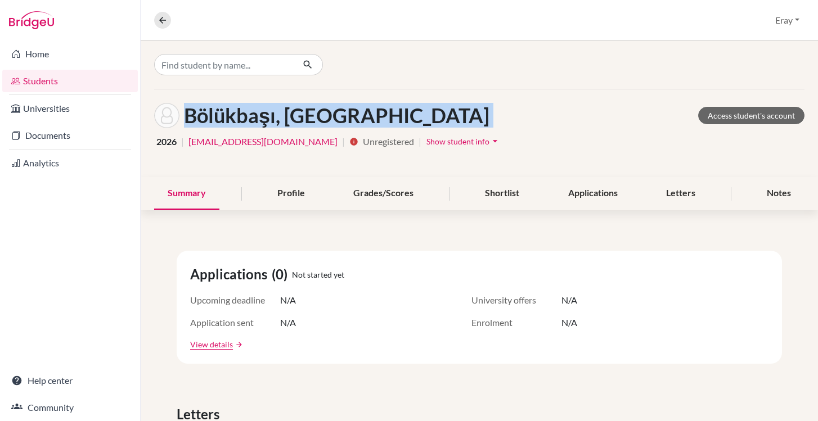
click at [310, 115] on h1 "Bölükbaşı, [GEOGRAPHIC_DATA]" at bounding box center [337, 116] width 306 height 24
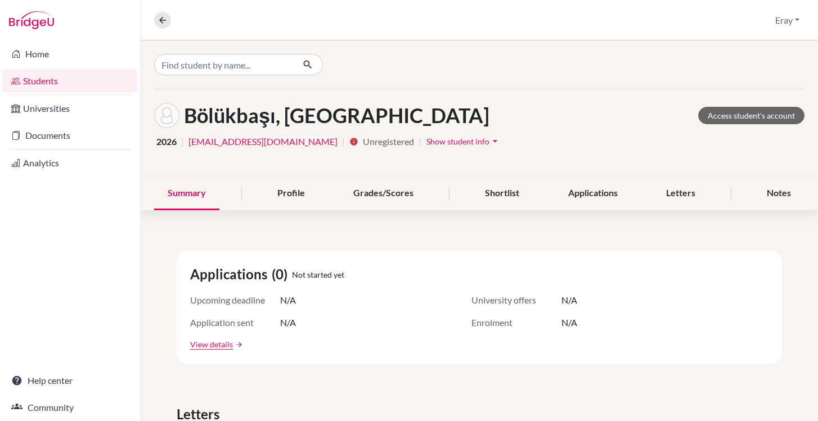
click at [84, 87] on link "Students" at bounding box center [70, 81] width 136 height 23
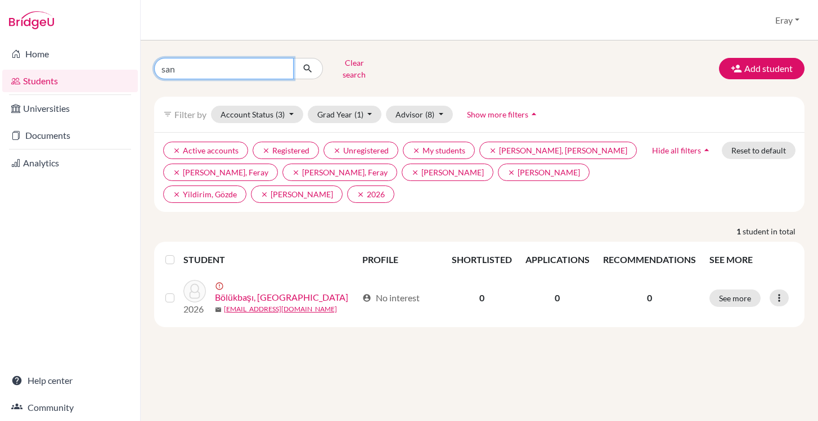
click at [285, 65] on input "san" at bounding box center [224, 68] width 140 height 21
click at [334, 69] on button "Clear search" at bounding box center [354, 68] width 62 height 29
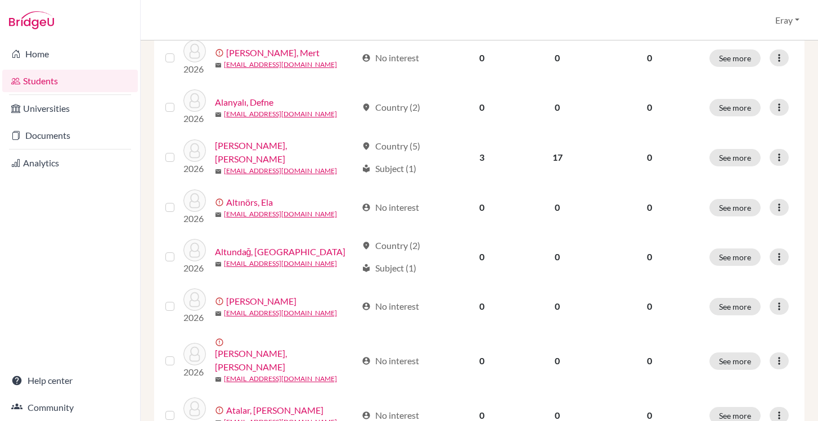
scroll to position [459, 0]
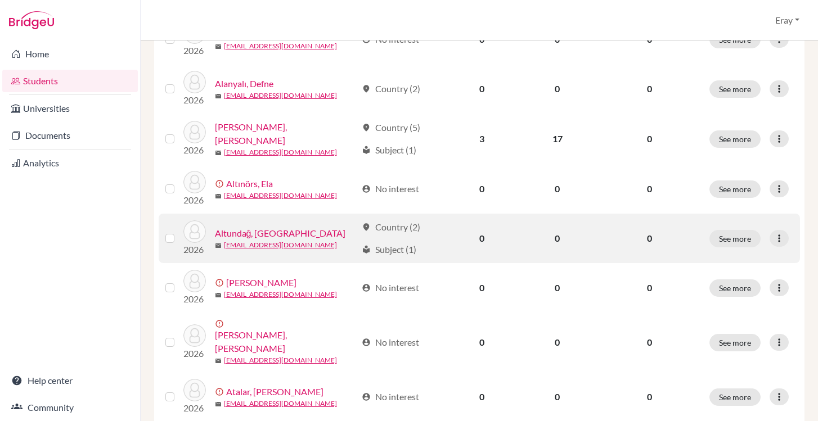
click at [258, 227] on link "Altundağ, Efe" at bounding box center [280, 234] width 131 height 14
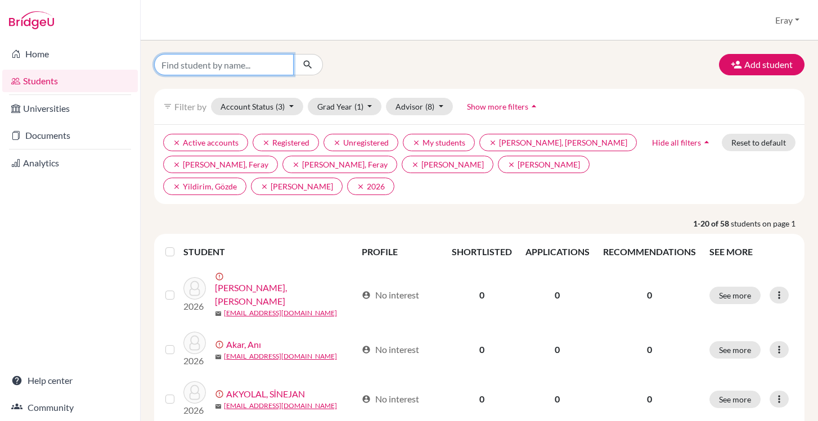
click at [215, 68] on input "Find student by name..." at bounding box center [224, 64] width 140 height 21
type input "san"
click button "submit" at bounding box center [308, 64] width 30 height 21
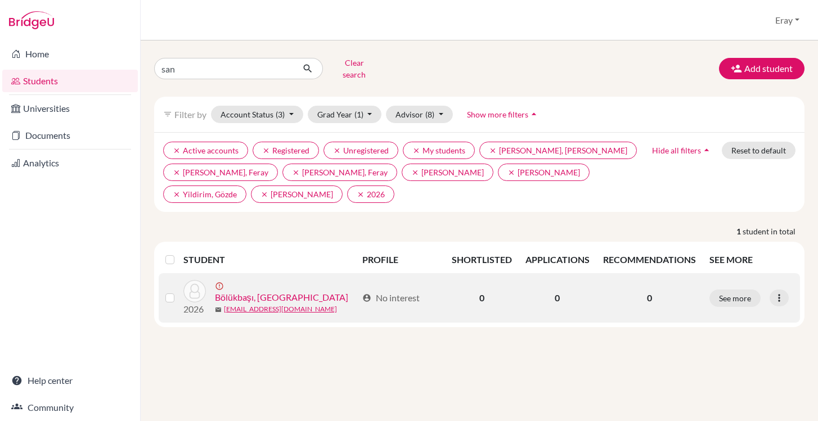
click at [257, 291] on link "Bölükbaşı, [GEOGRAPHIC_DATA]" at bounding box center [281, 298] width 133 height 14
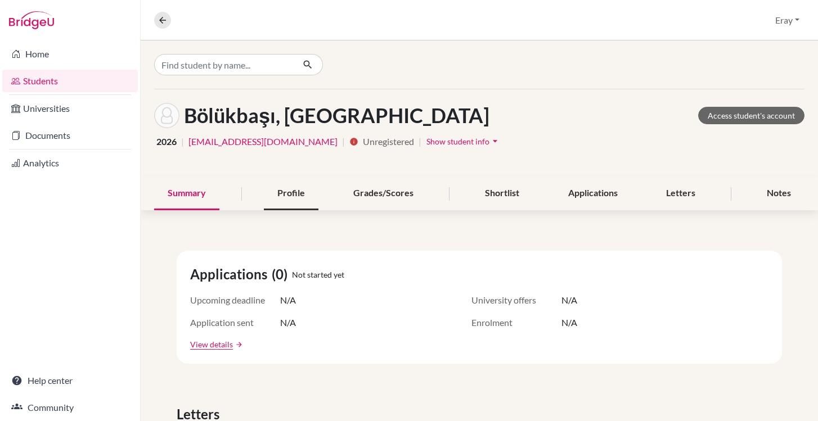
click at [285, 194] on div "Profile" at bounding box center [291, 193] width 55 height 33
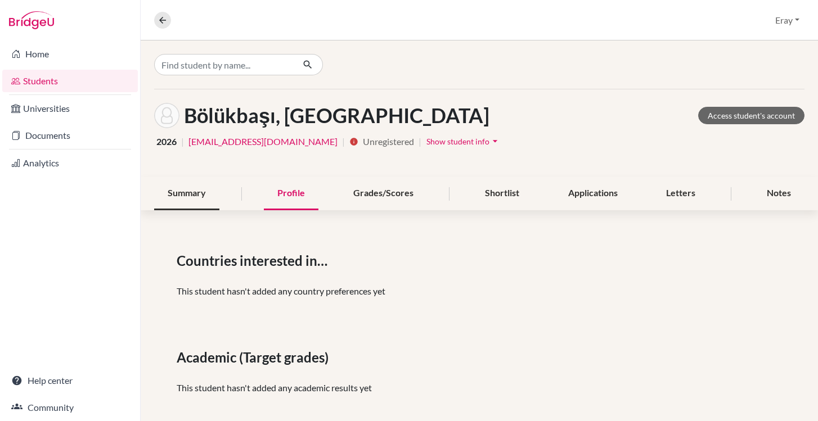
click at [205, 196] on div "Summary" at bounding box center [186, 193] width 65 height 33
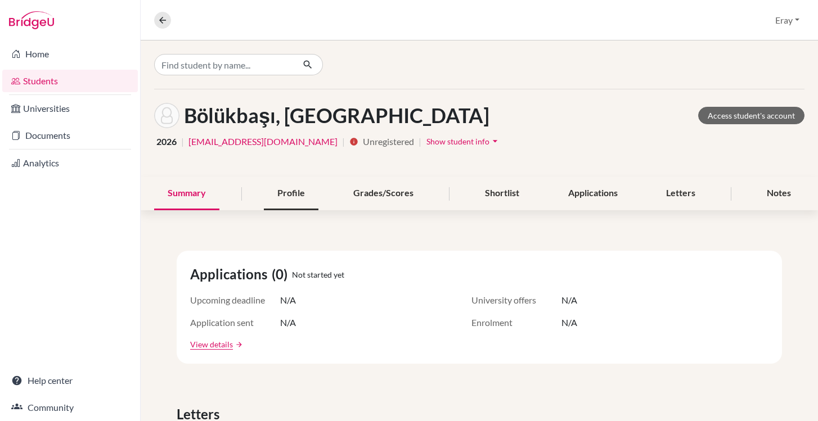
click at [294, 199] on div "Profile" at bounding box center [291, 193] width 55 height 33
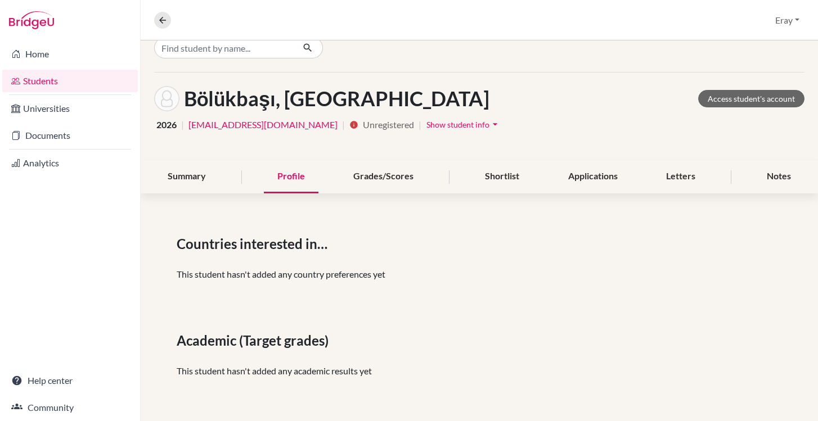
scroll to position [25, 0]
